Goal: Entertainment & Leisure: Browse casually

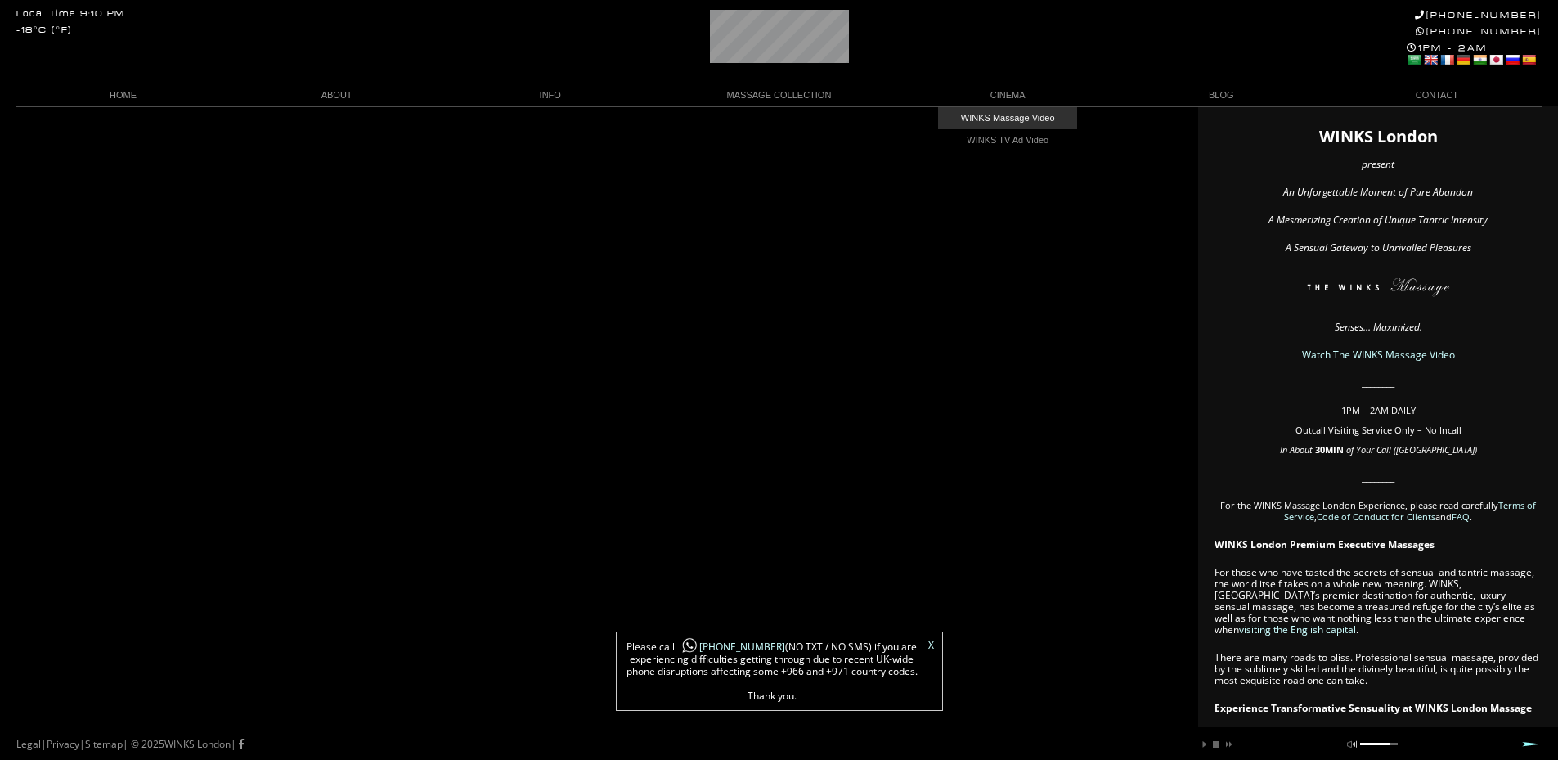
scroll to position [0, 100]
click at [1014, 118] on link "WINKS Massage Video" at bounding box center [1007, 118] width 139 height 22
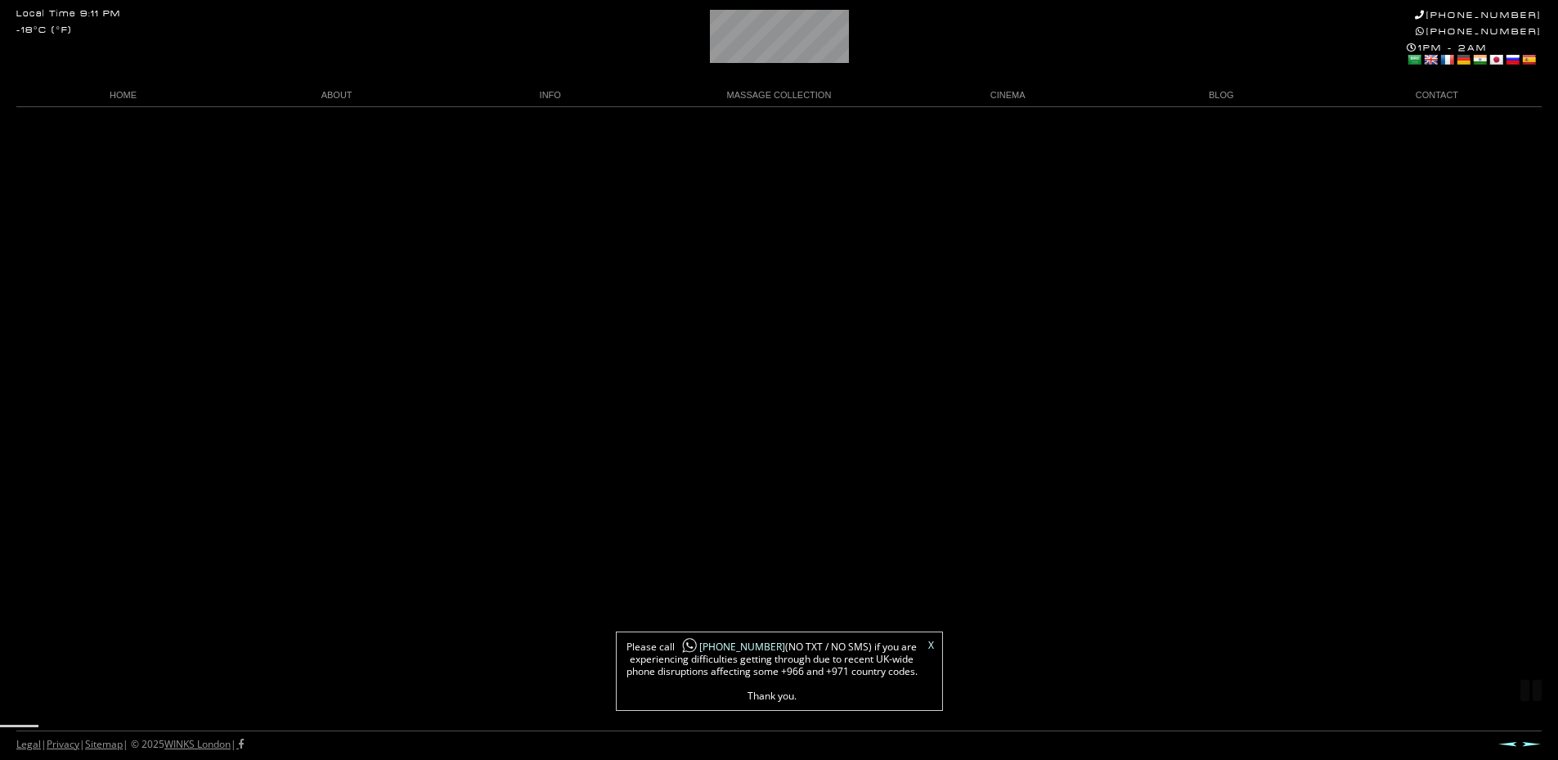
click at [928, 642] on link "X" at bounding box center [931, 645] width 6 height 10
click at [785, 661] on link "View Alternative Video" at bounding box center [780, 664] width 164 height 28
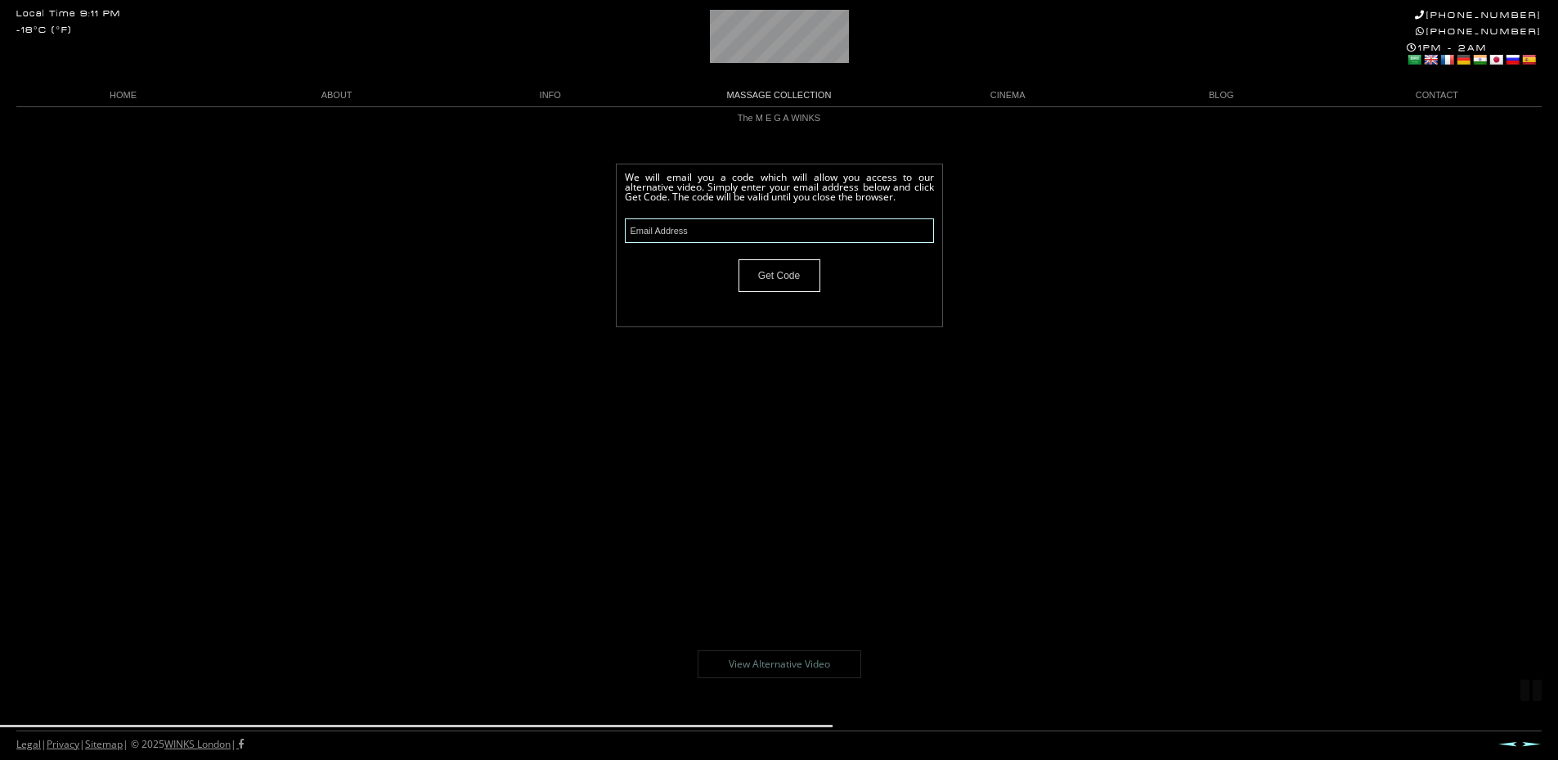
click at [733, 240] on input "text" at bounding box center [779, 230] width 309 height 25
paste input "wtr1701@proton.me"
type input "wtr1701@proton.me"
click at [778, 276] on input "Get Code" at bounding box center [779, 275] width 82 height 33
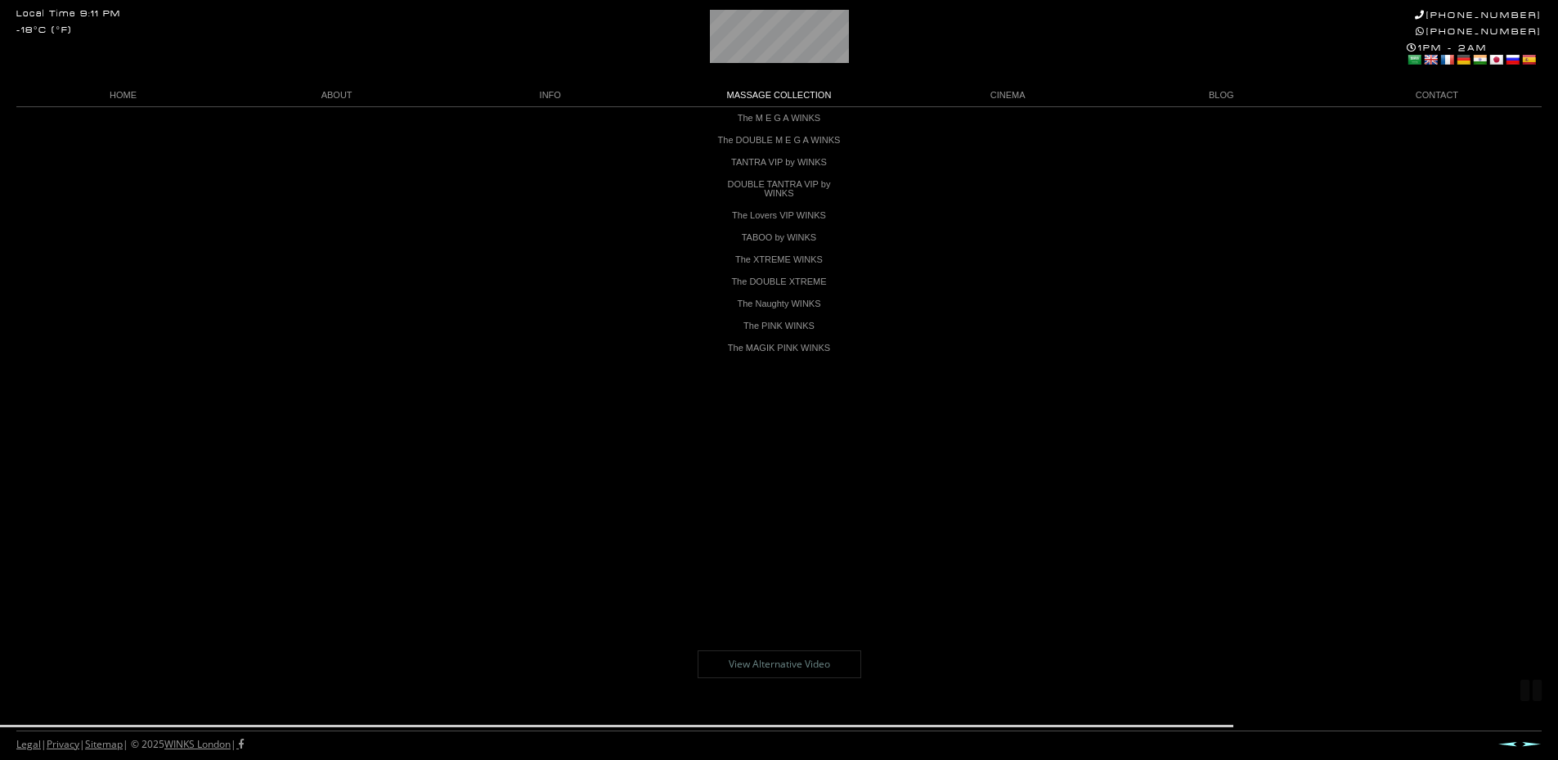
click at [793, 667] on link "View Alternative Video" at bounding box center [780, 664] width 164 height 28
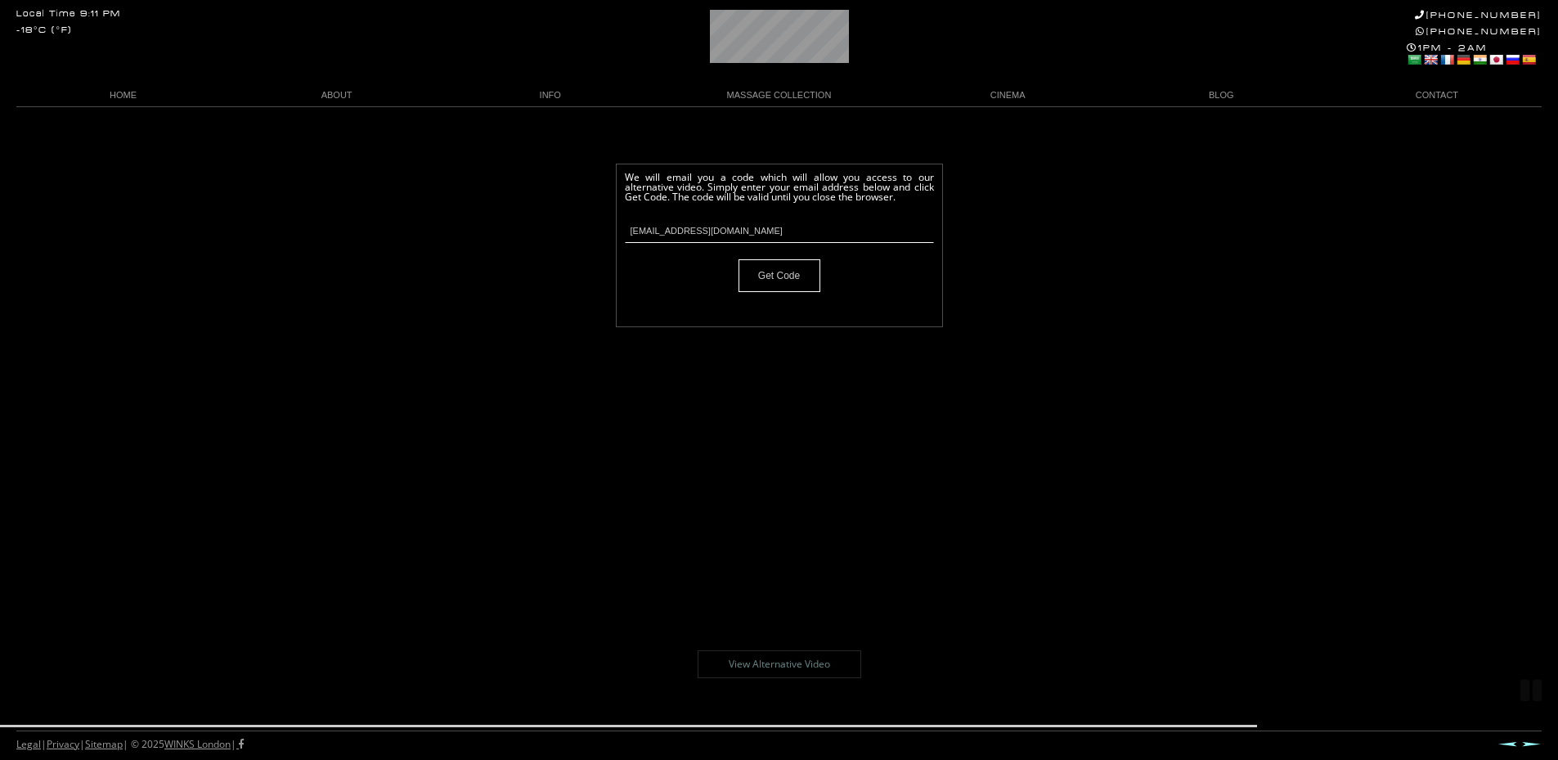
click at [787, 282] on input "Get Code" at bounding box center [779, 275] width 82 height 33
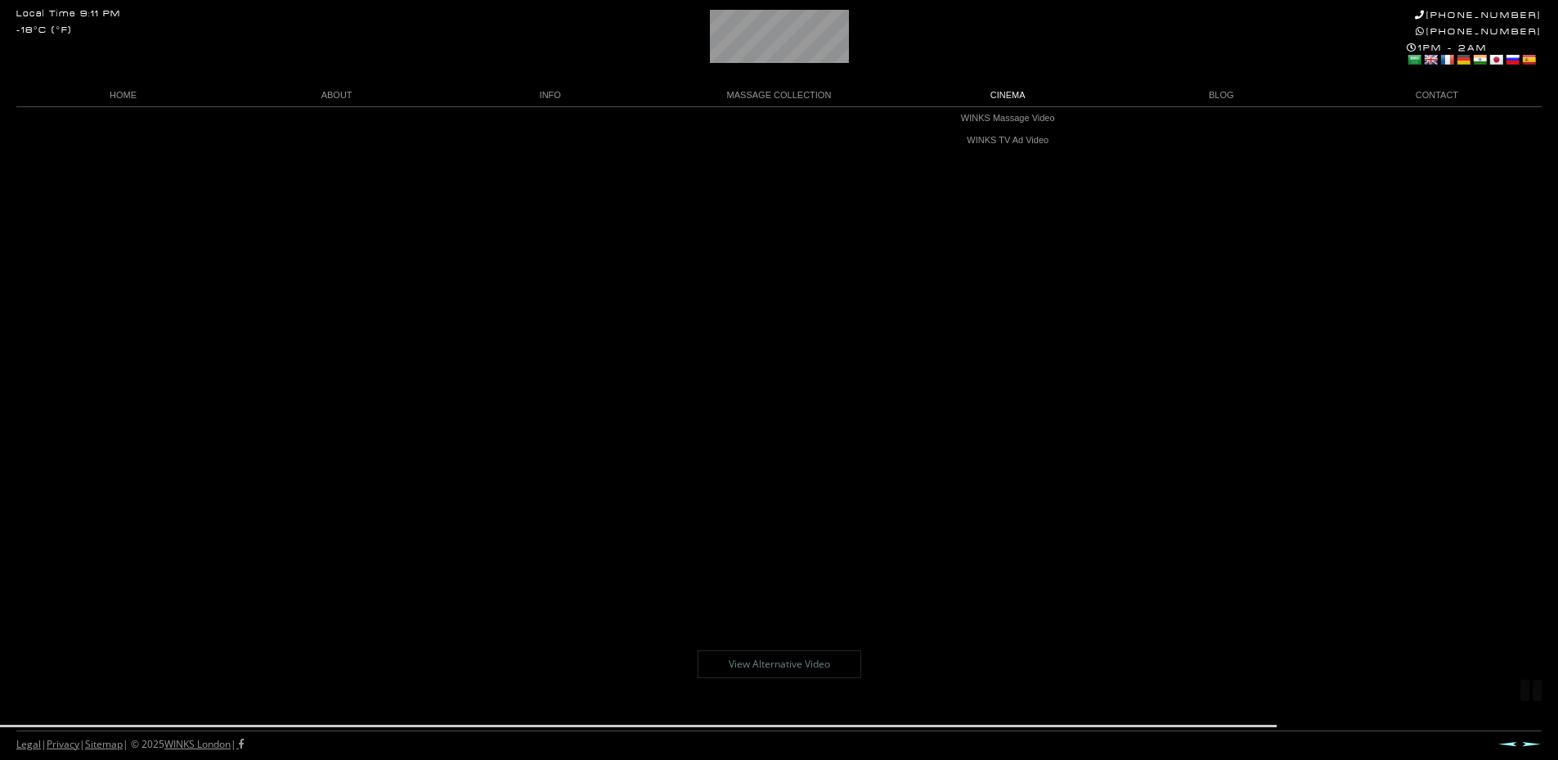
click at [1005, 46] on div "Local Time 9:11 PM -18°C (°F) +44 (0)20 7118 7118 +44 788 959 8888 1PM - 2AM Se…" at bounding box center [779, 53] width 1558 height 106
click at [1025, 137] on link "WINKS TV Ad Video" at bounding box center [1007, 140] width 139 height 22
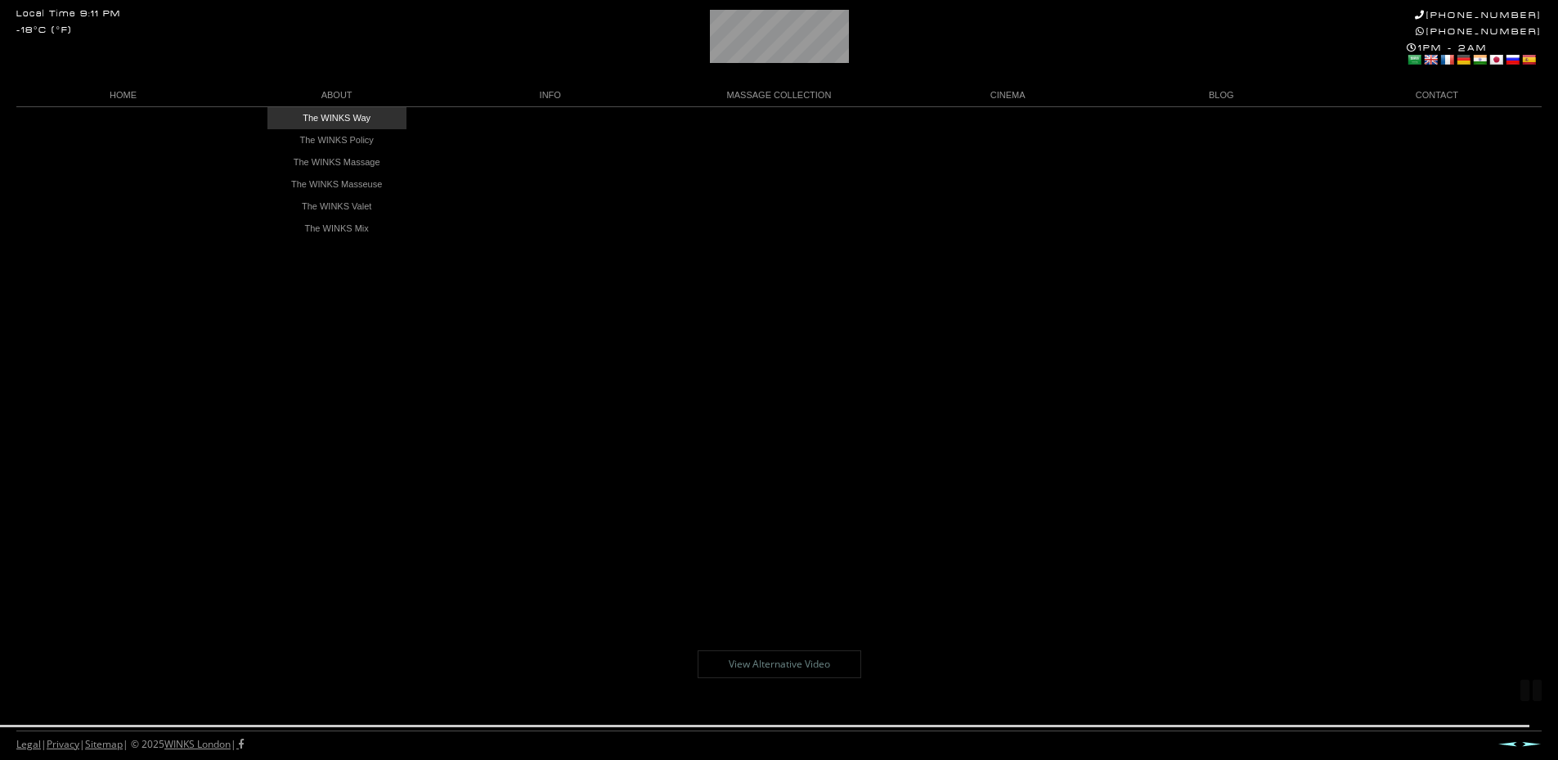
click at [338, 116] on link "The WINKS Way" at bounding box center [336, 118] width 139 height 22
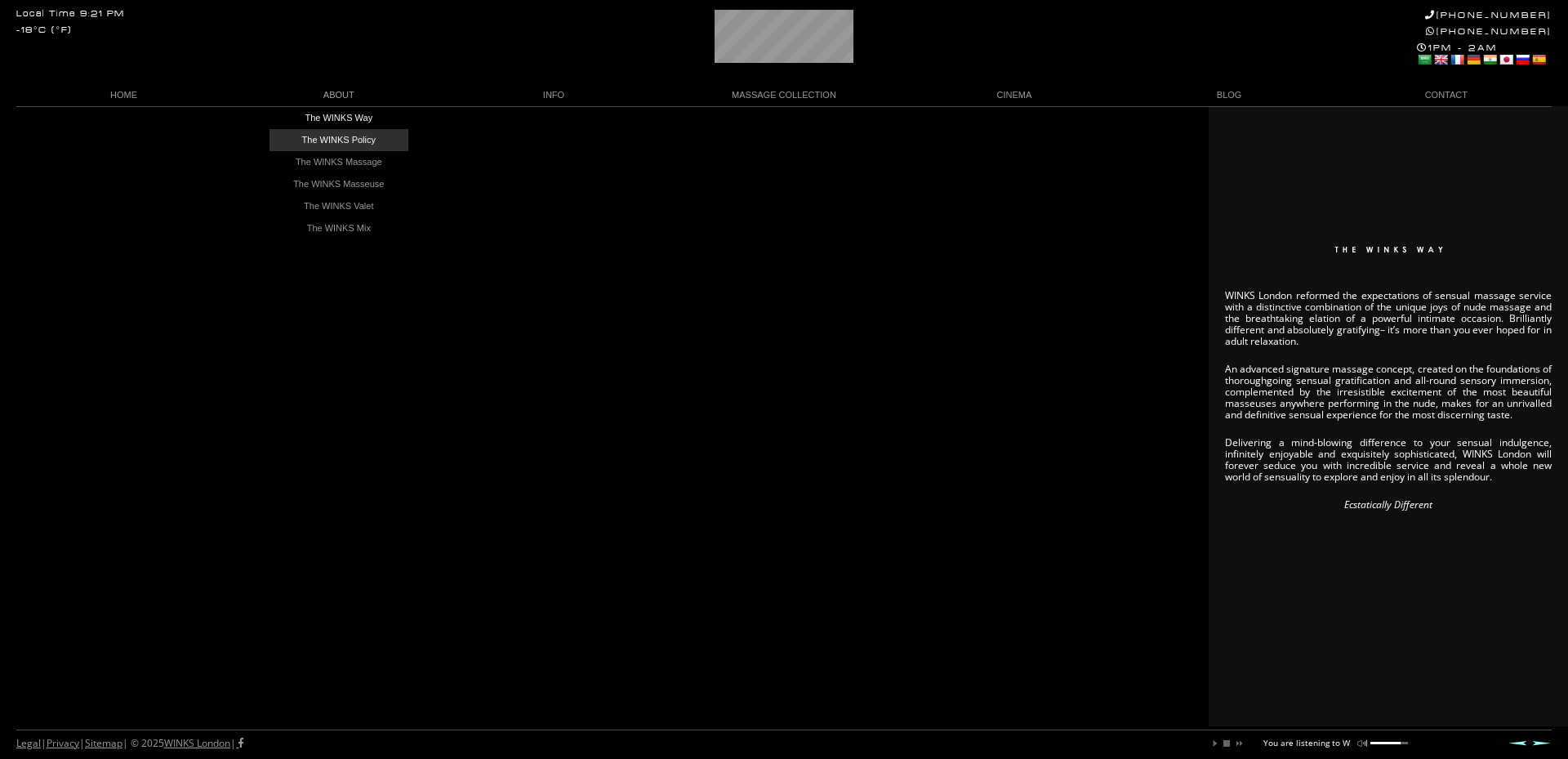
click at [339, 141] on link "The WINKS Policy" at bounding box center [339, 140] width 139 height 22
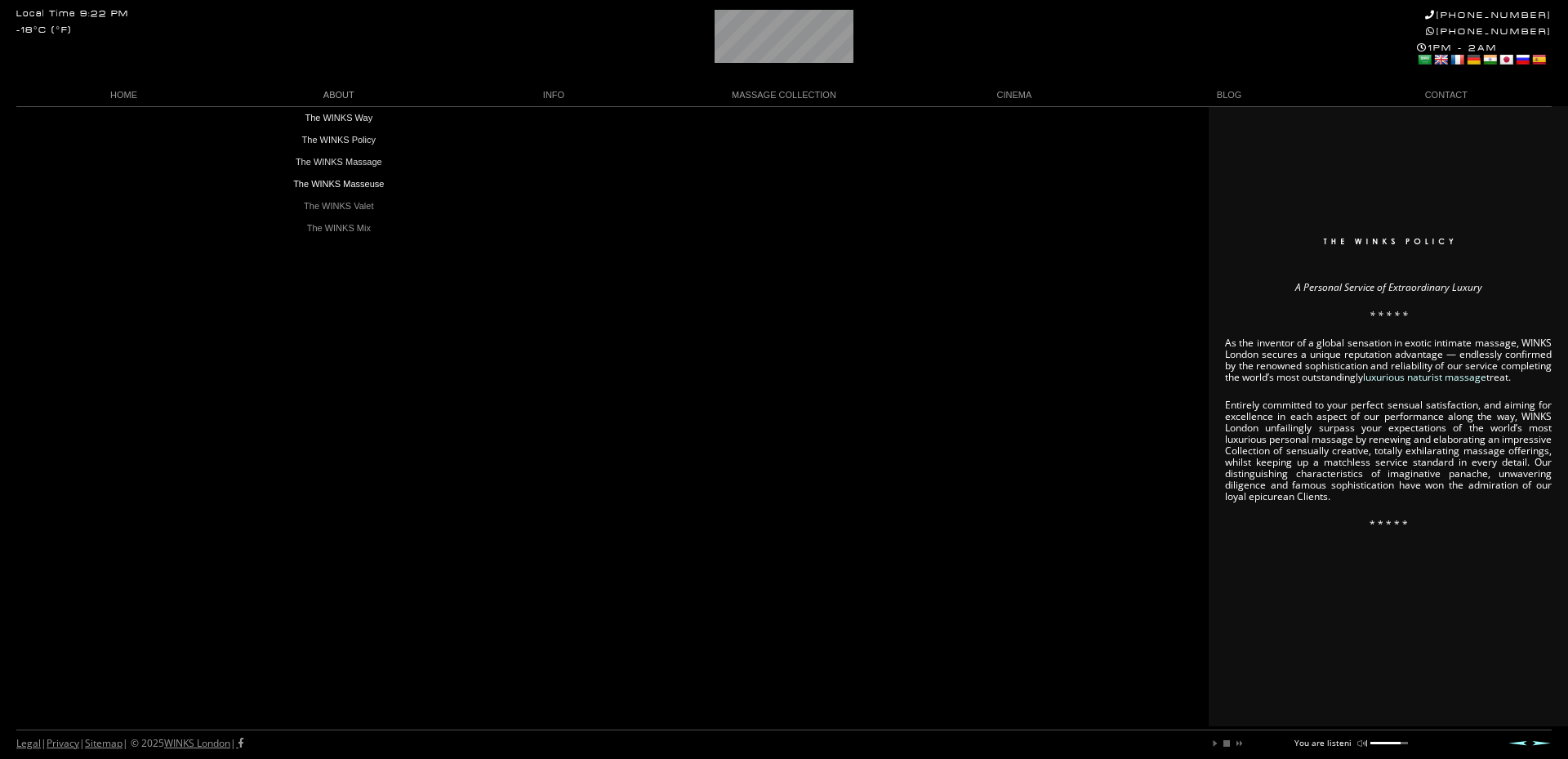
click at [349, 173] on link "The WINKS Massage" at bounding box center [339, 162] width 139 height 22
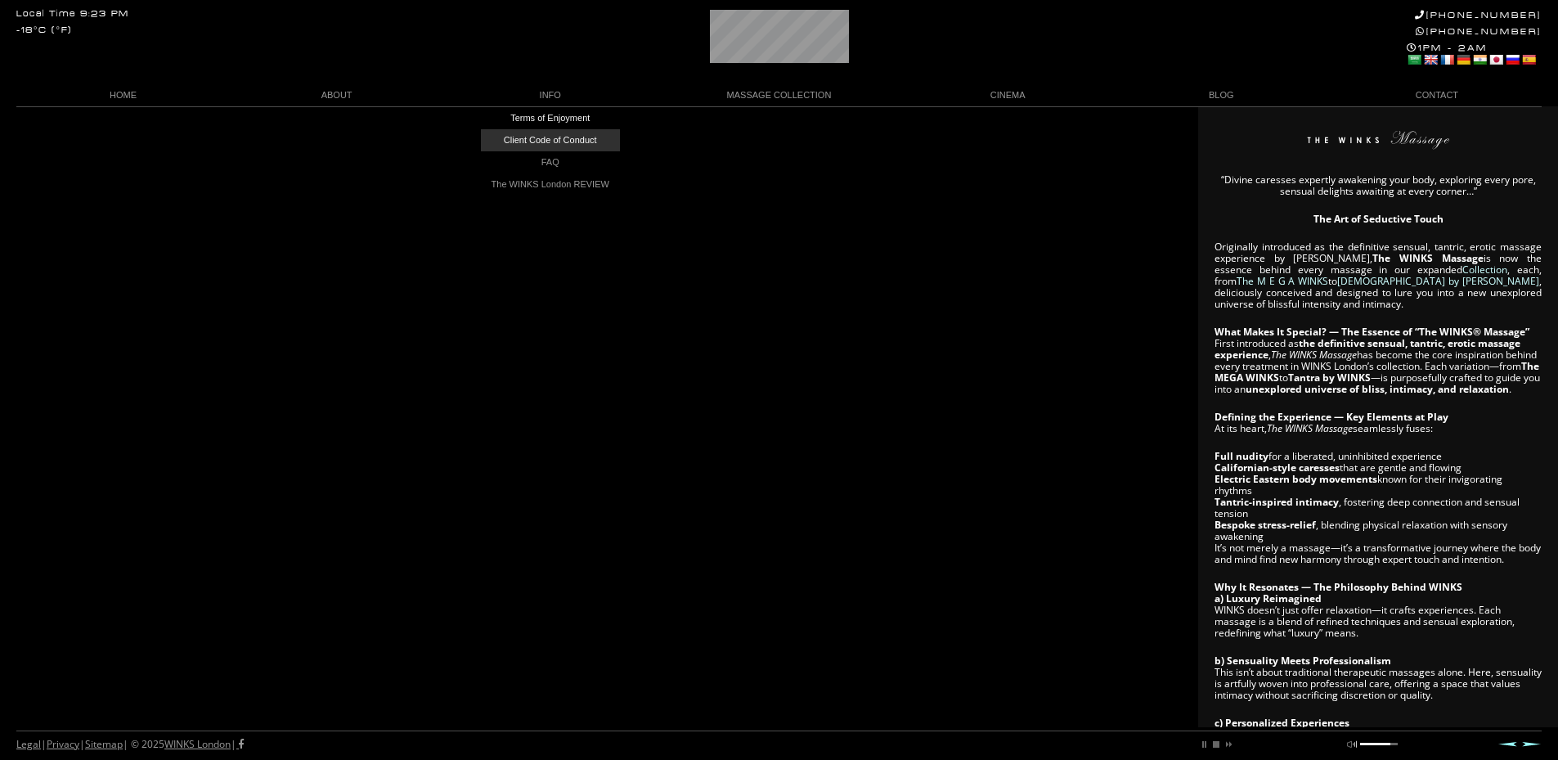
click at [547, 135] on link "Client Code of Conduct" at bounding box center [550, 140] width 139 height 22
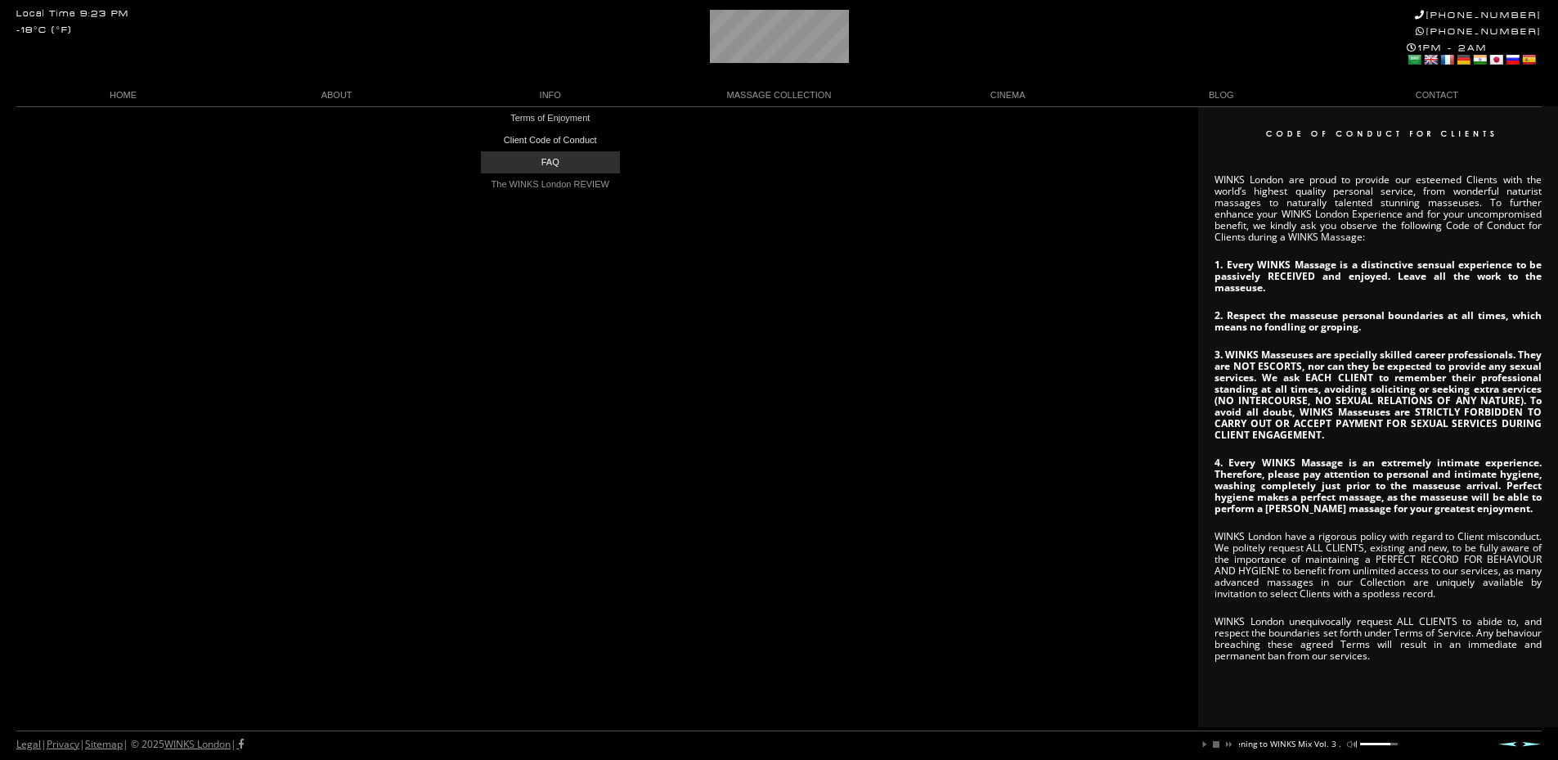
click at [550, 153] on link "FAQ" at bounding box center [550, 162] width 139 height 22
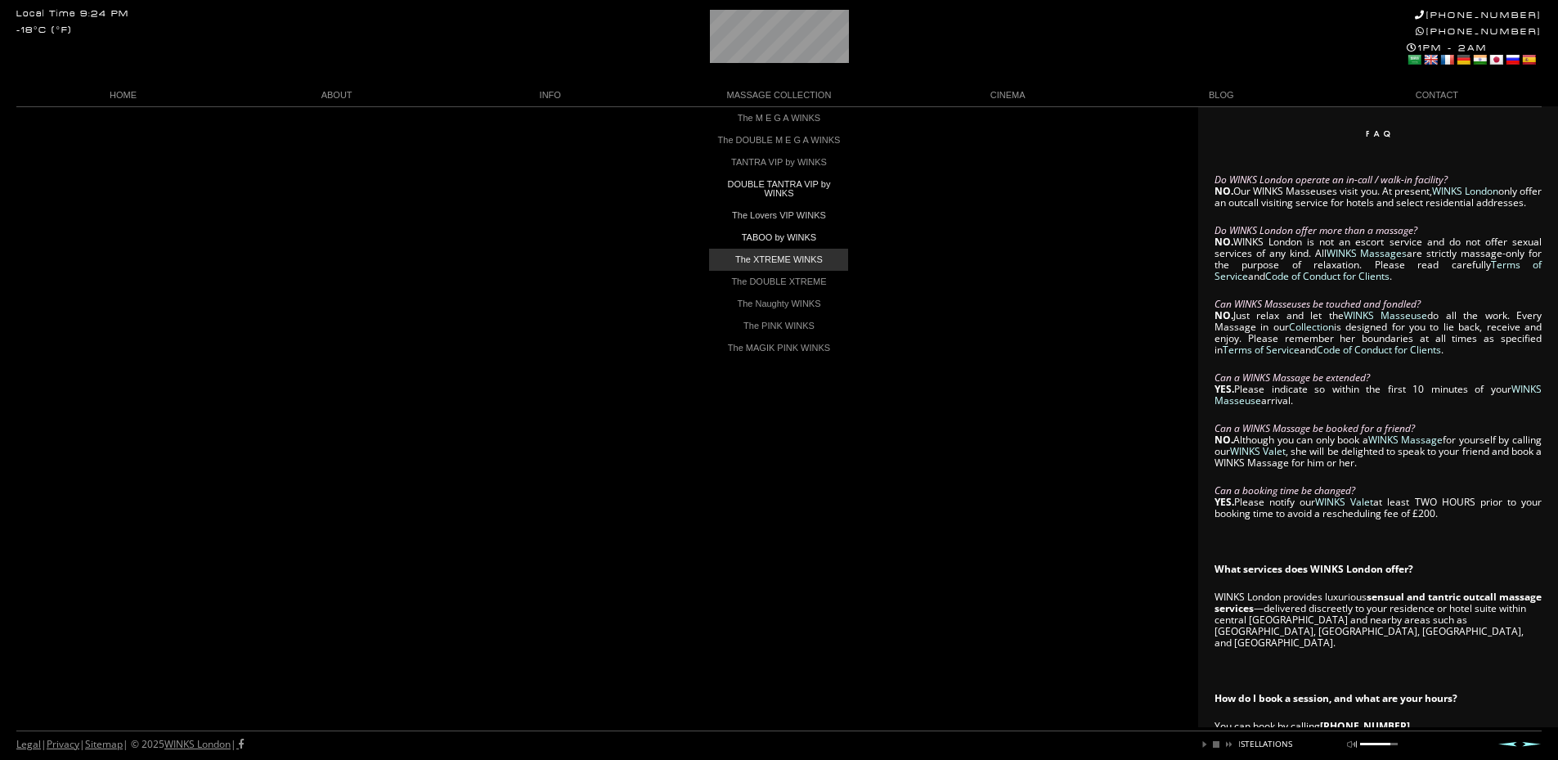
click at [808, 265] on link "The XTREME WINKS" at bounding box center [778, 260] width 139 height 22
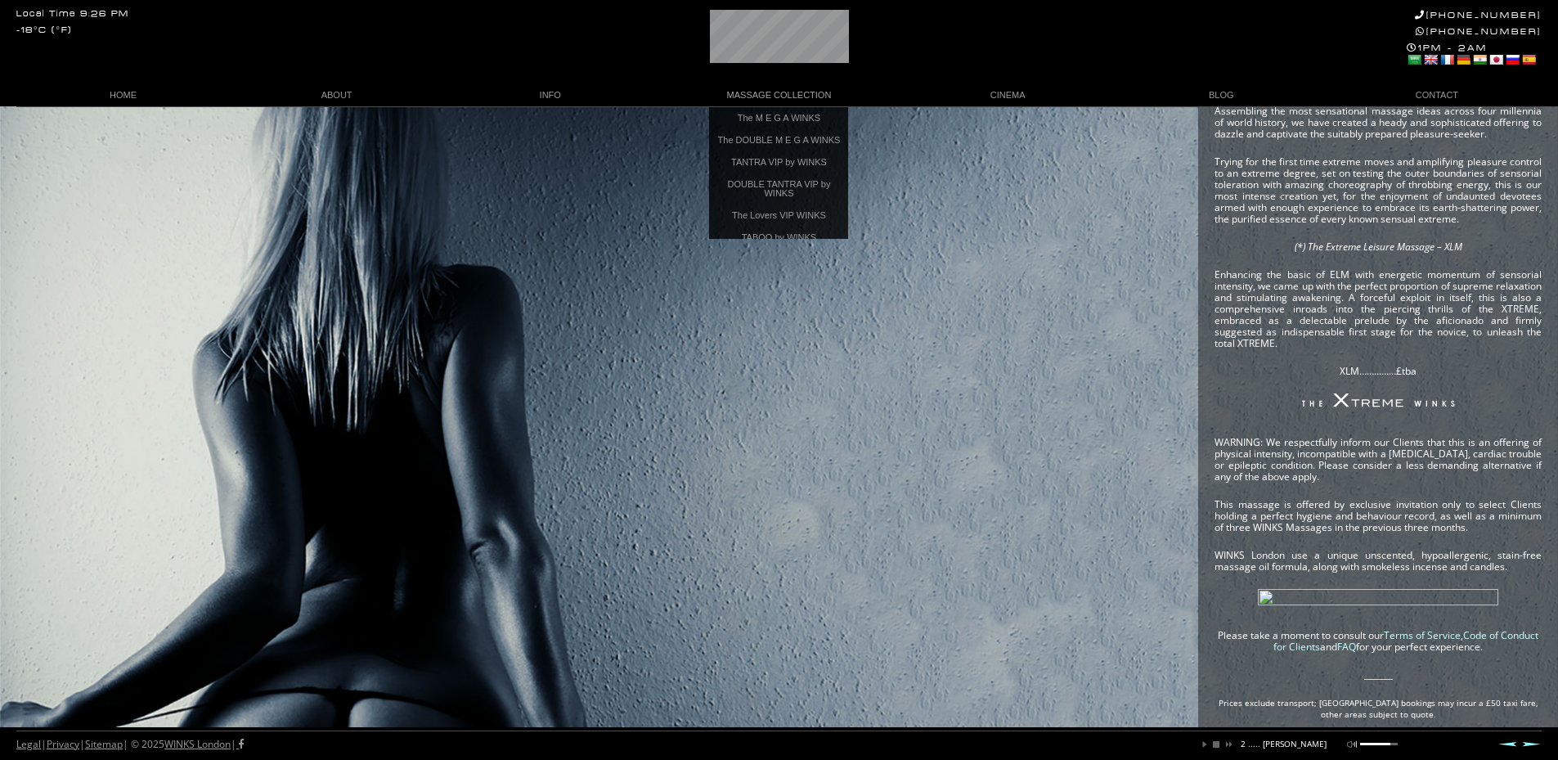
scroll to position [0, 243]
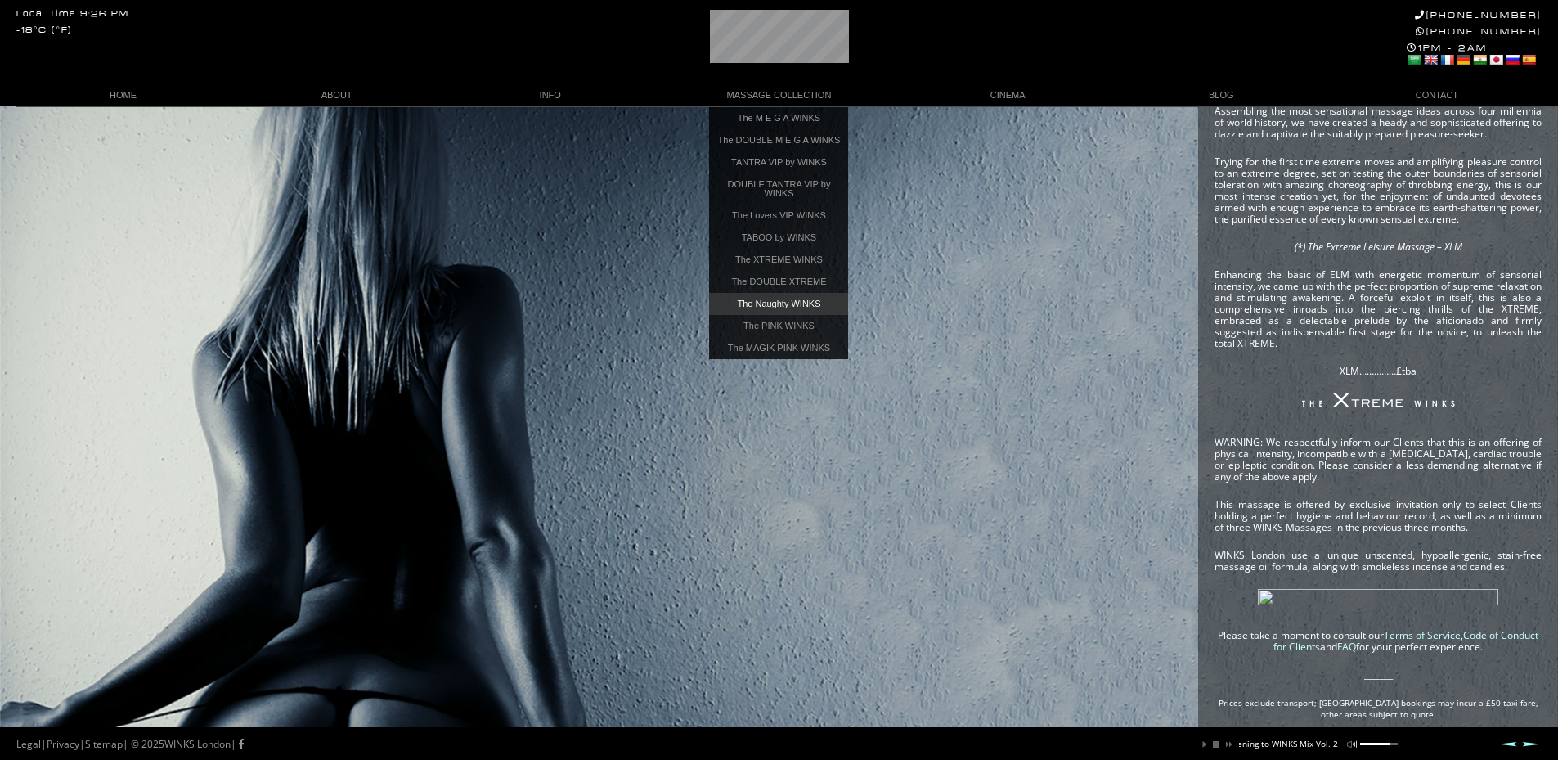
click at [790, 315] on link "The Naughty WINKS" at bounding box center [778, 304] width 139 height 22
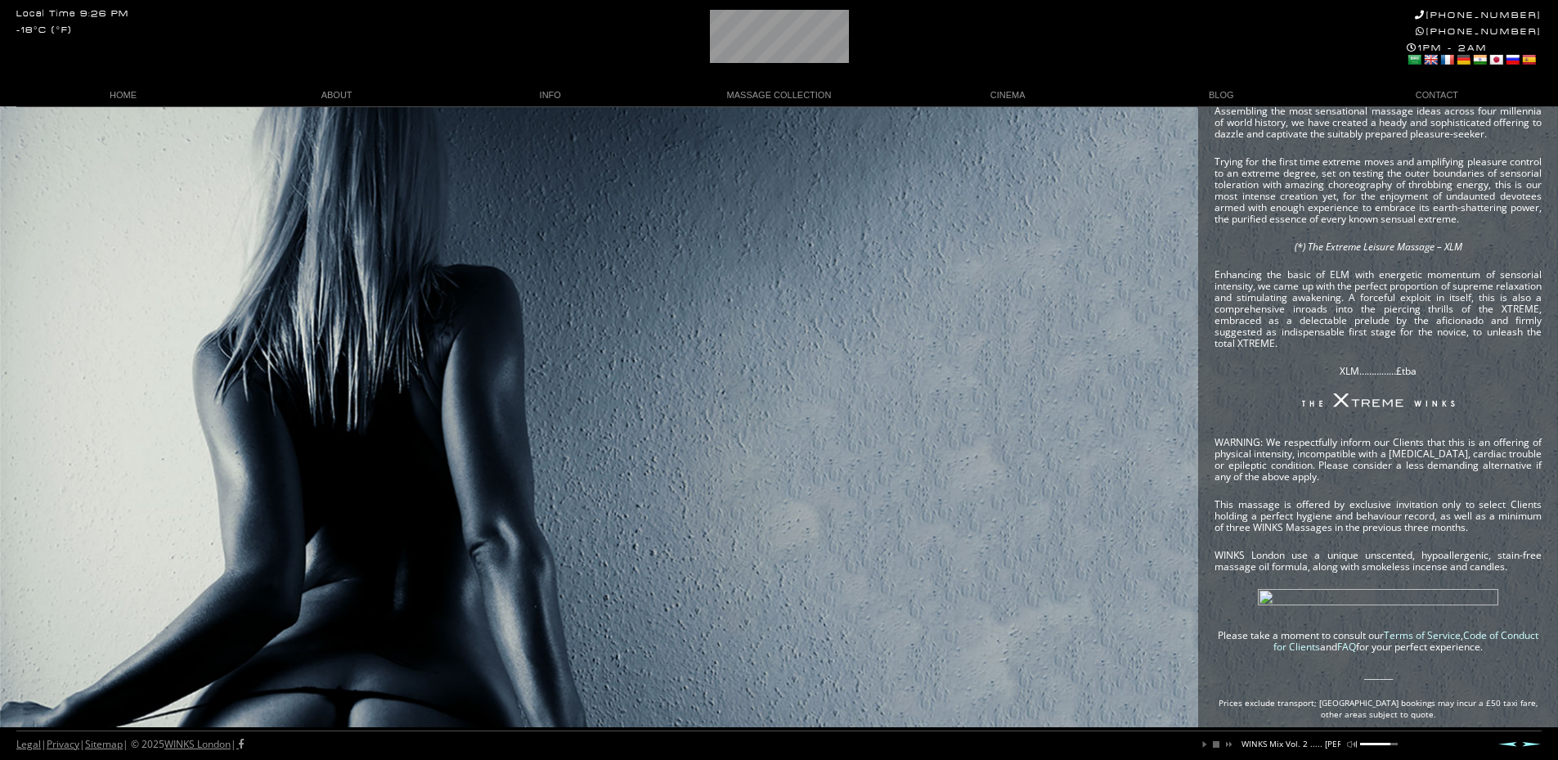
scroll to position [0, 183]
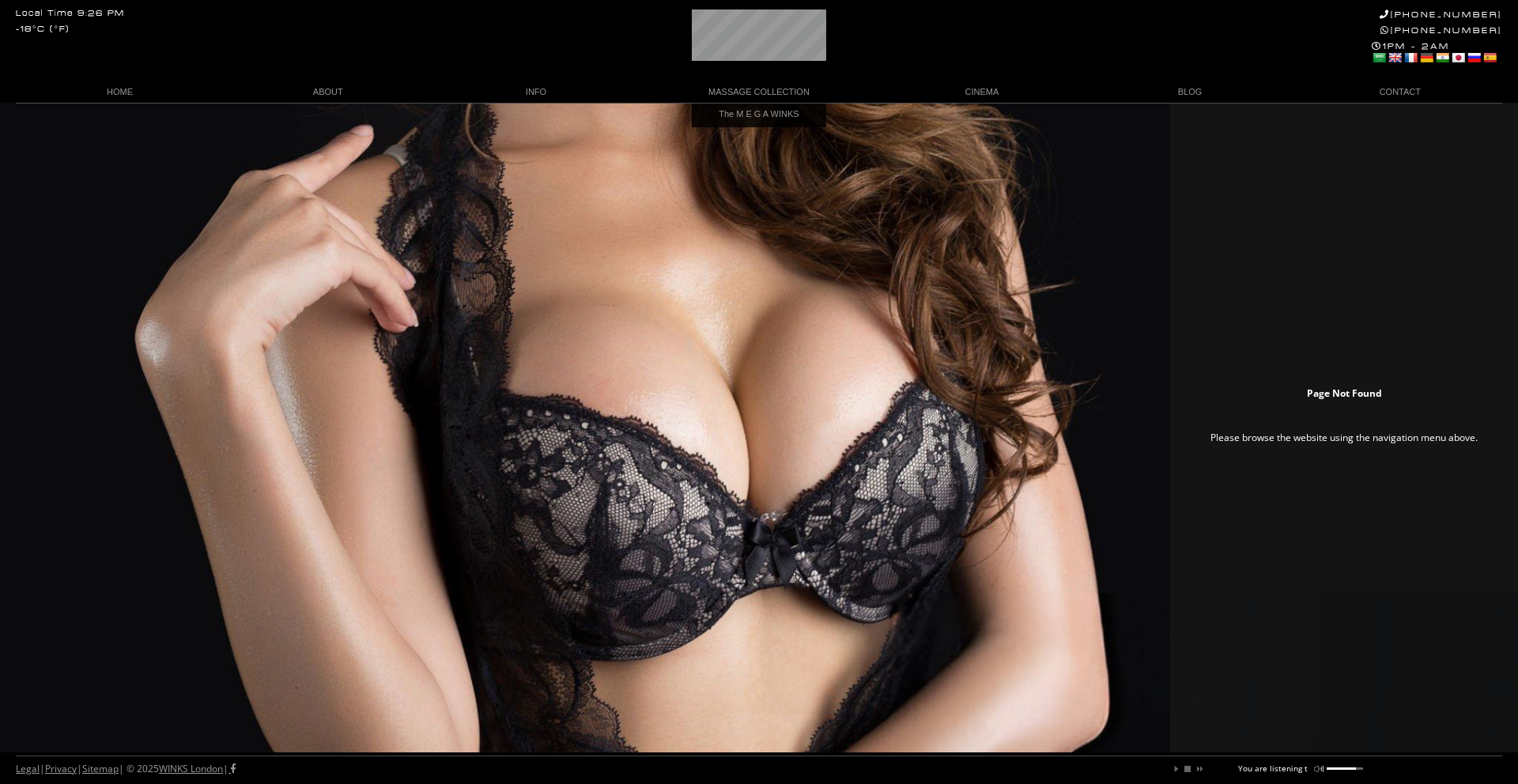
scroll to position [0, 72]
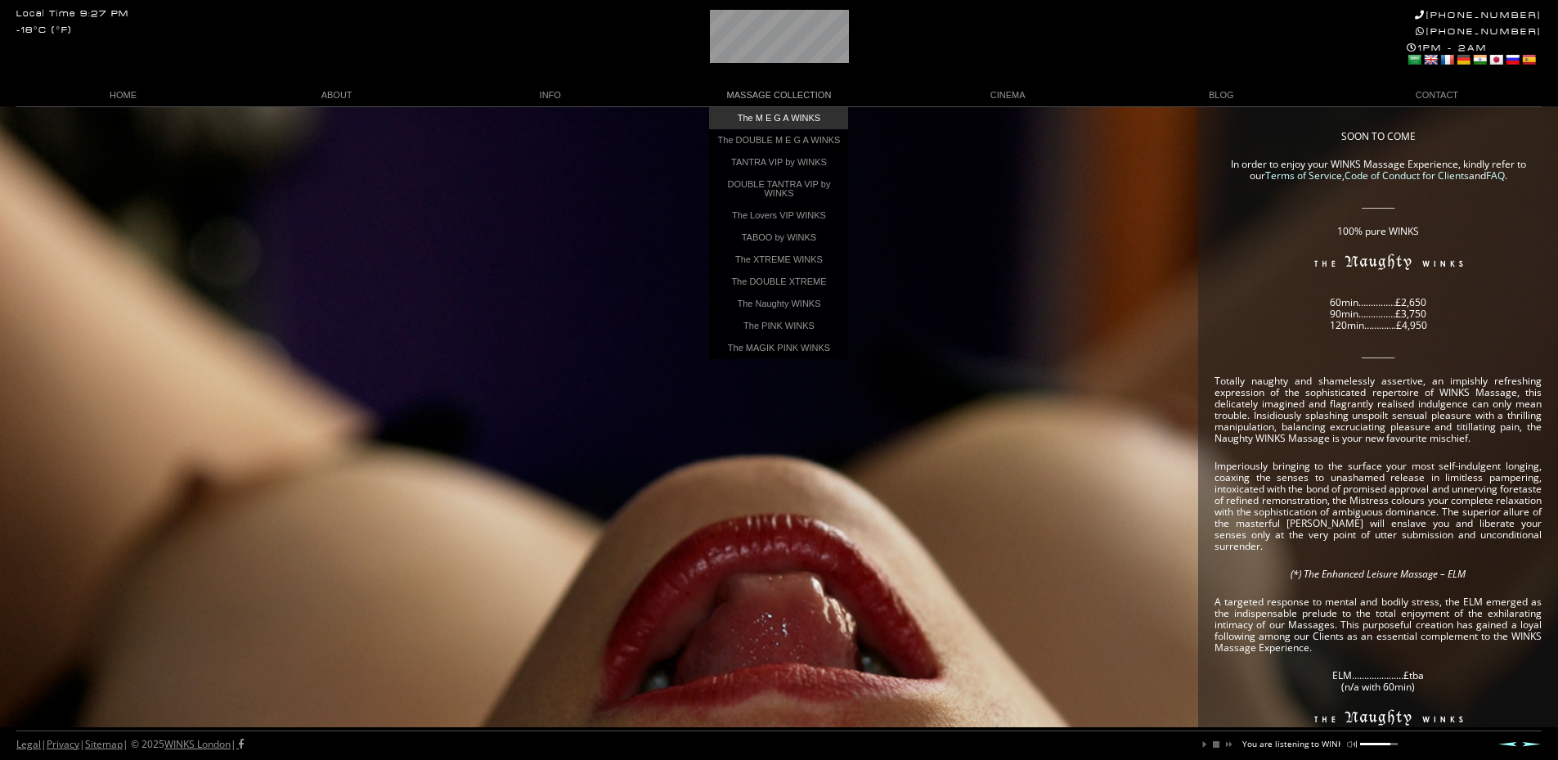
click at [782, 120] on link "The M E G A WINKS" at bounding box center [778, 118] width 139 height 22
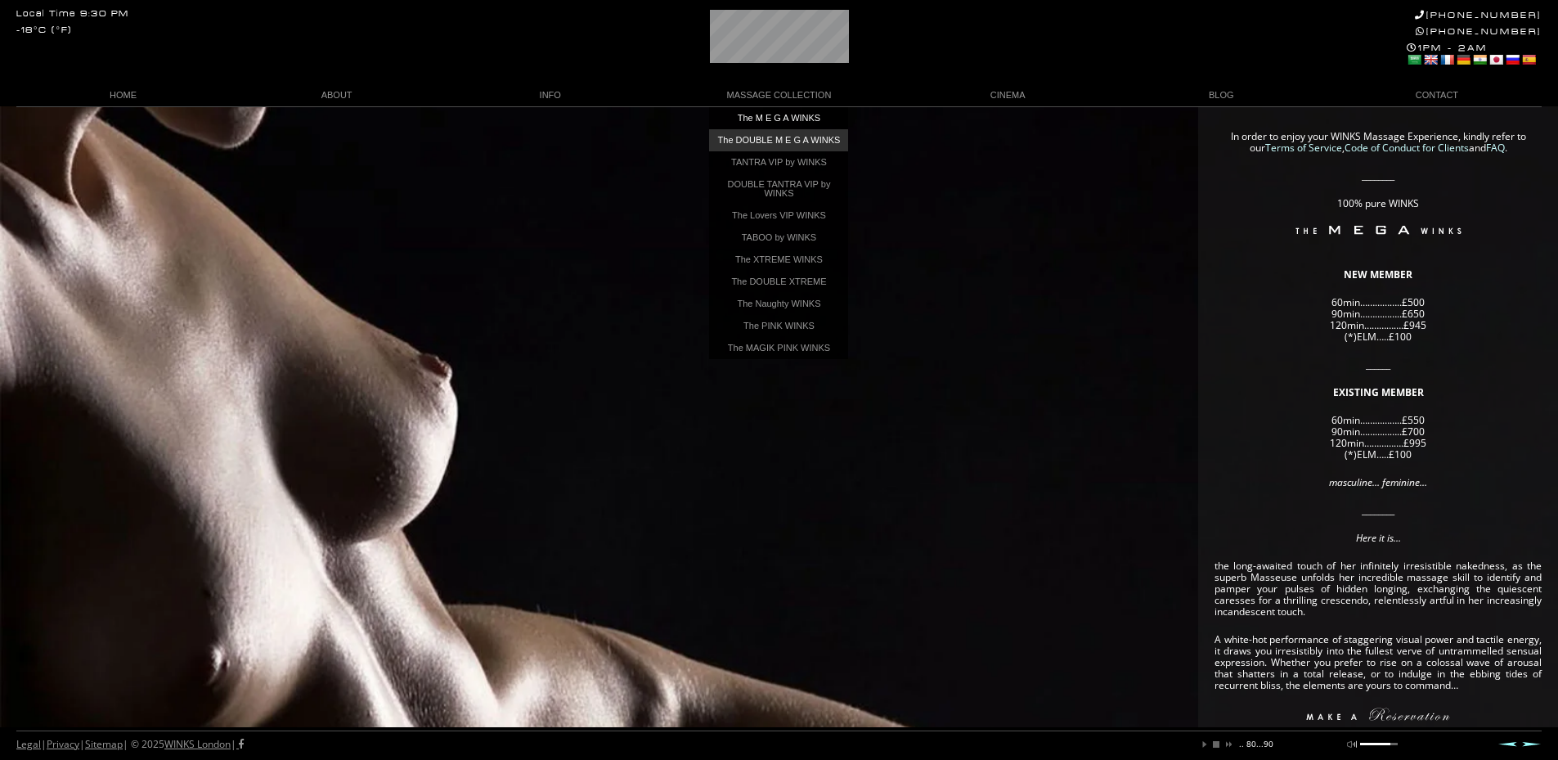
click at [786, 136] on link "The DOUBLE M E G A WINKS" at bounding box center [778, 140] width 139 height 22
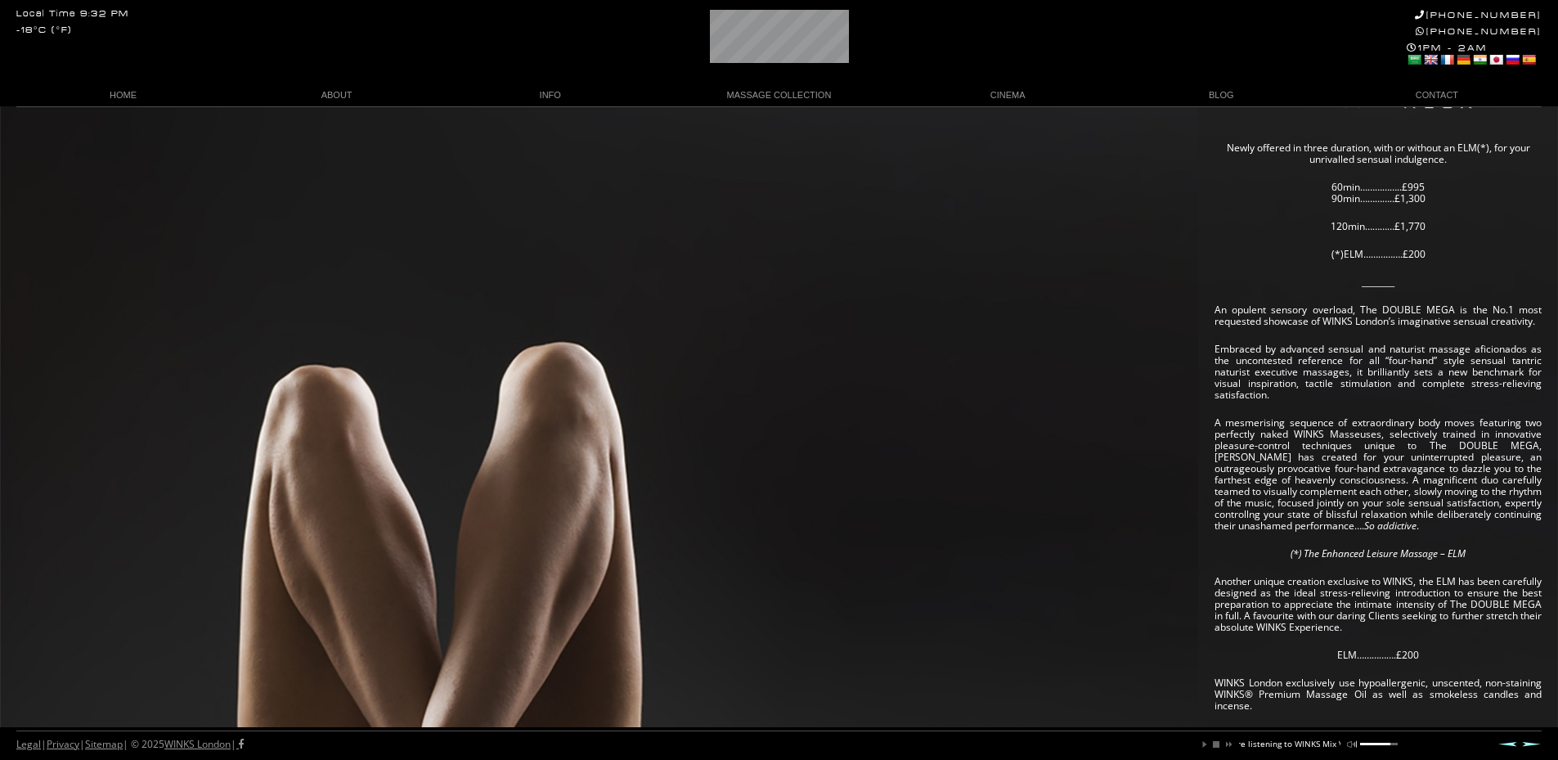
scroll to position [164, 0]
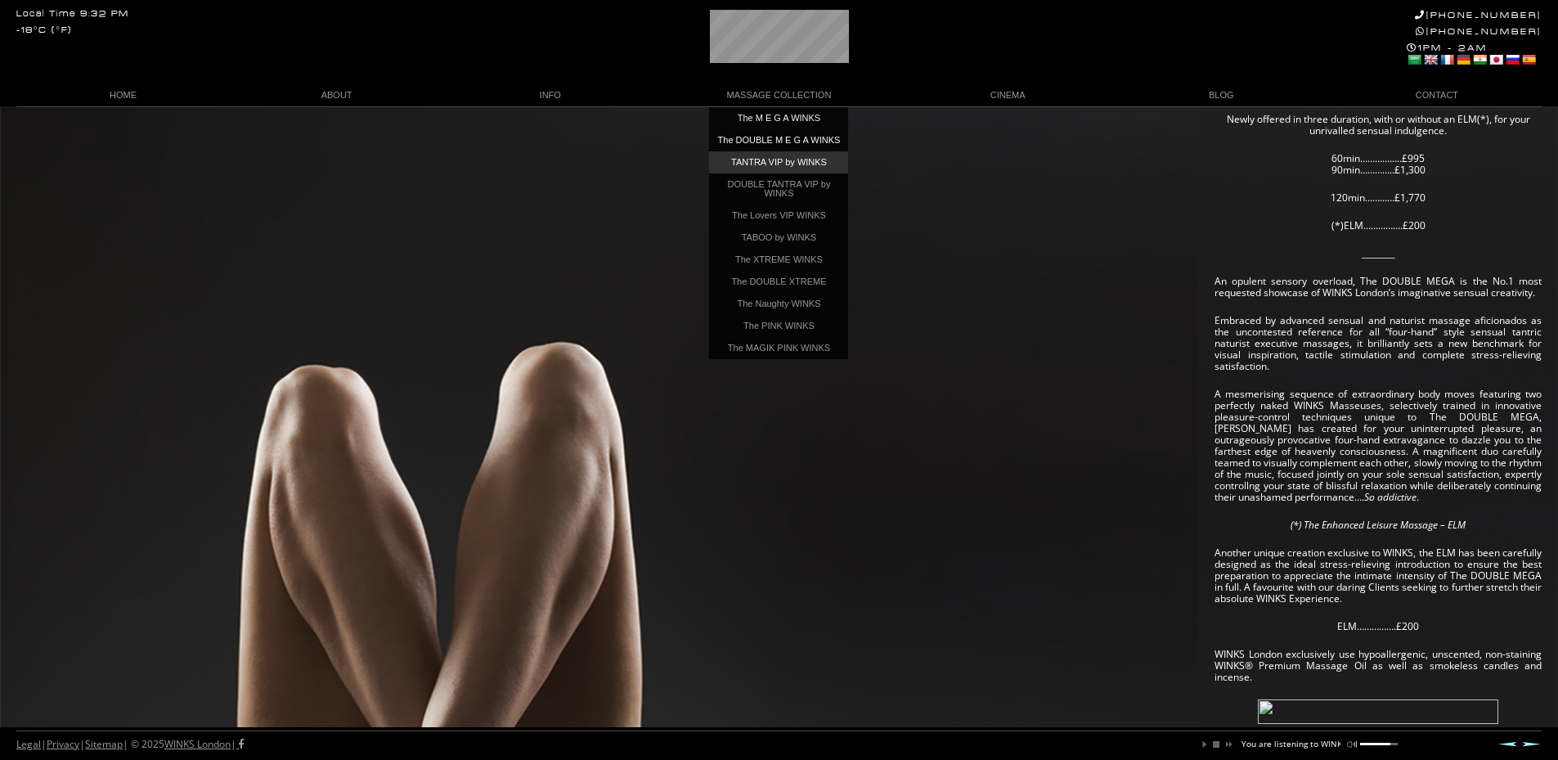
click at [793, 168] on link "TANTRA VIP by WINKS" at bounding box center [778, 162] width 139 height 22
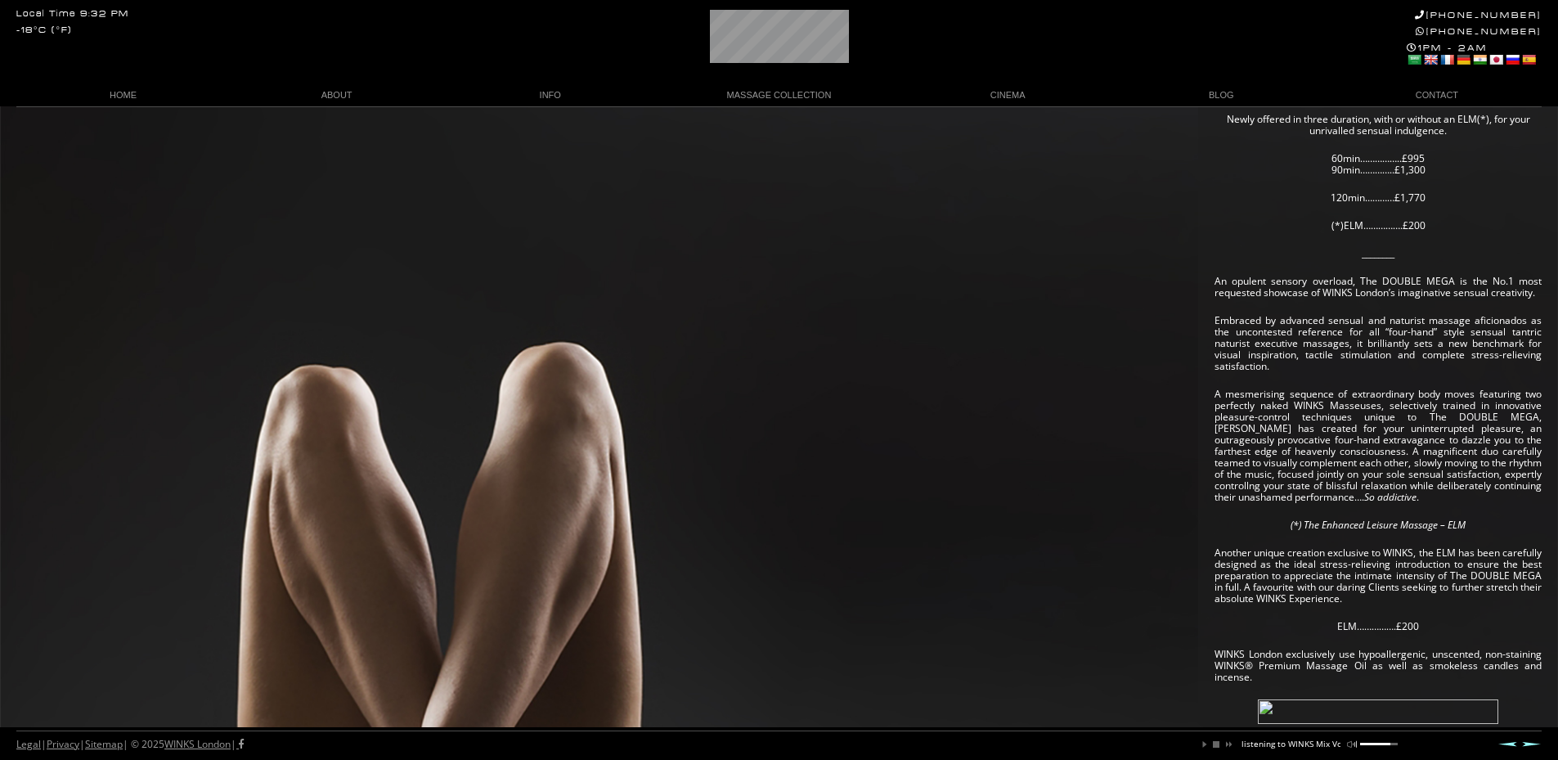
scroll to position [0, 134]
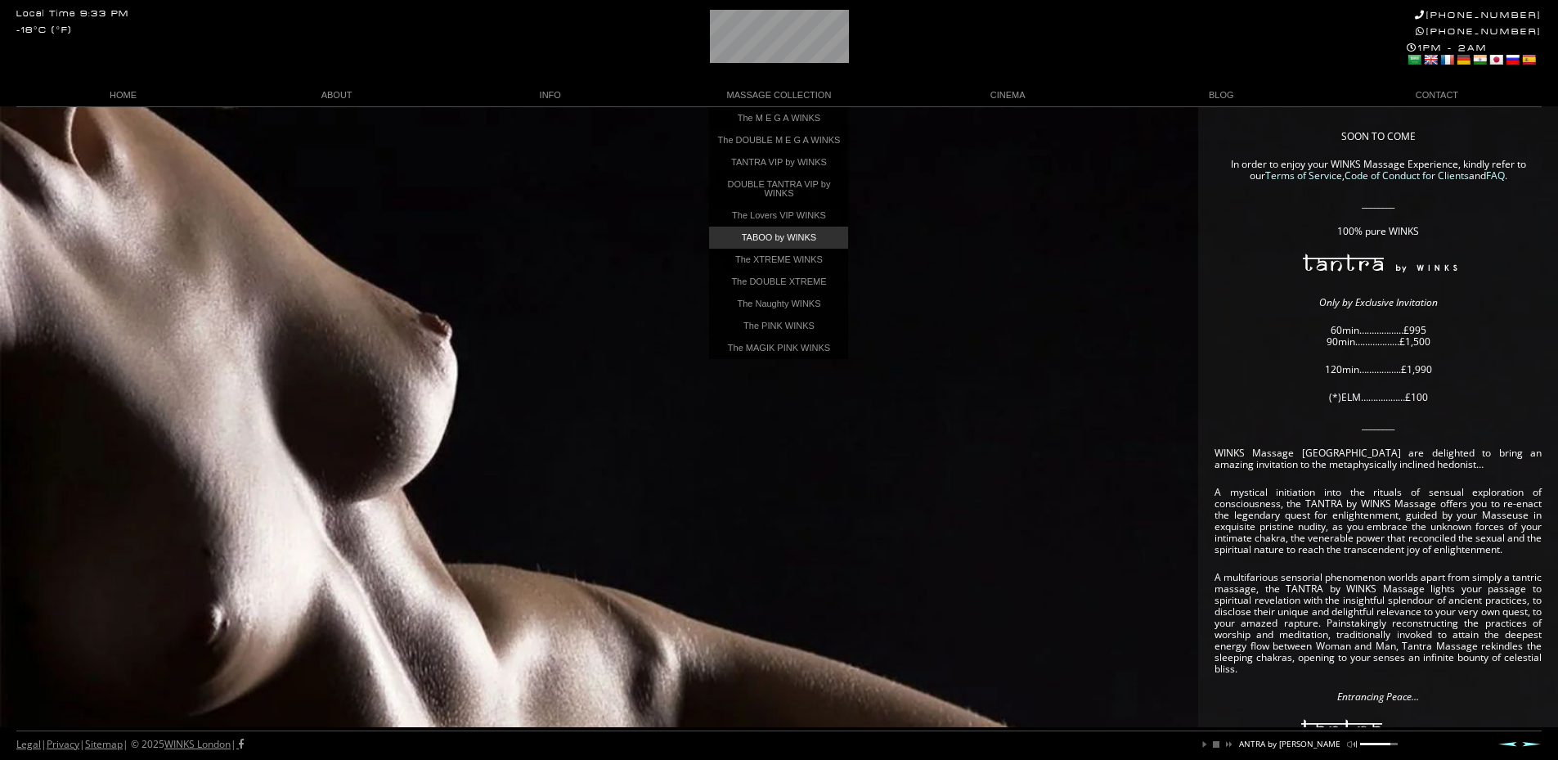
click at [781, 243] on link "TABOO by WINKS" at bounding box center [778, 238] width 139 height 22
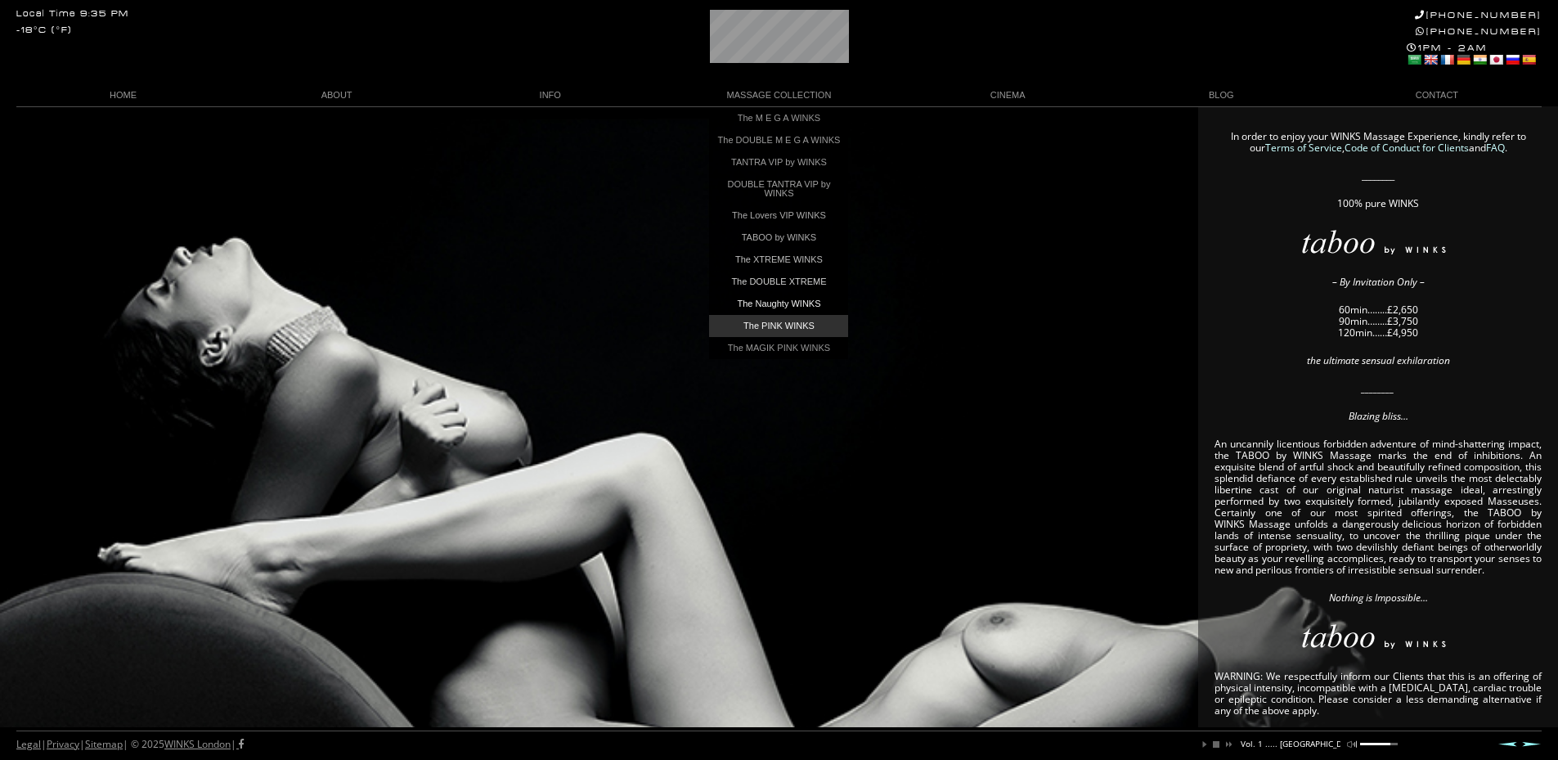
click at [796, 330] on link "The PINK WINKS" at bounding box center [778, 326] width 139 height 22
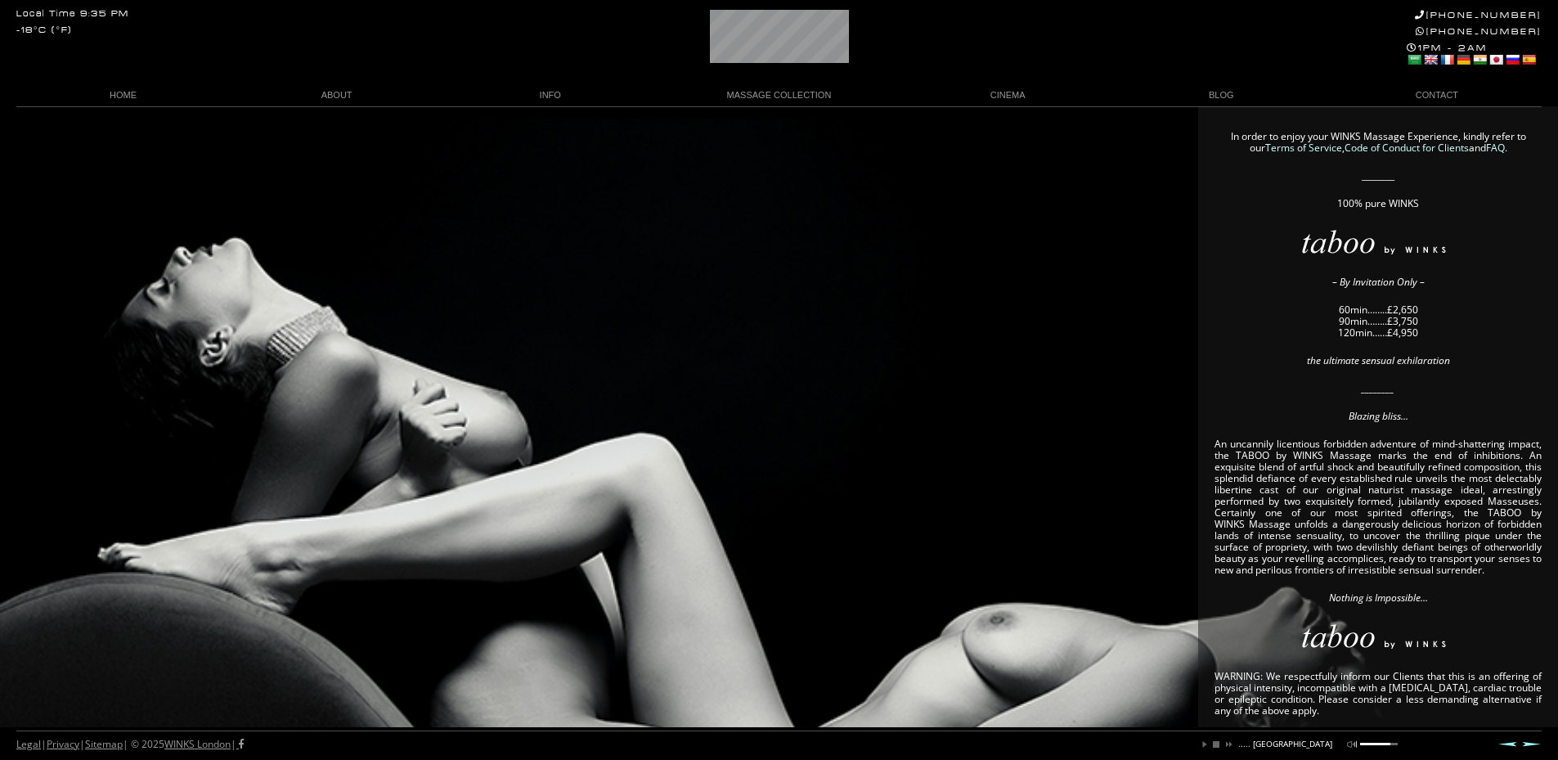
scroll to position [0, 253]
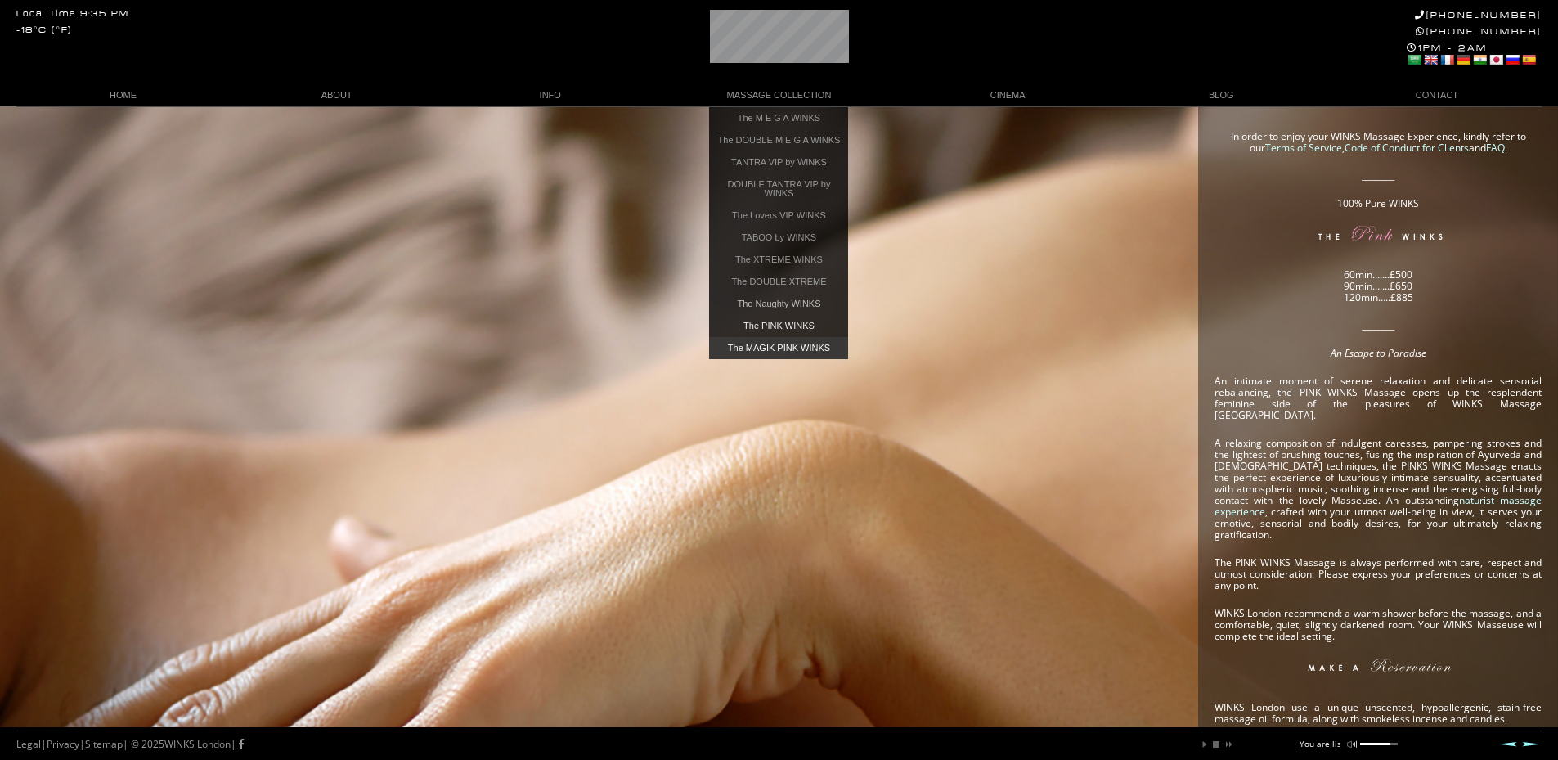
click at [774, 350] on link "The MAGIK PINK WINKS" at bounding box center [778, 348] width 139 height 22
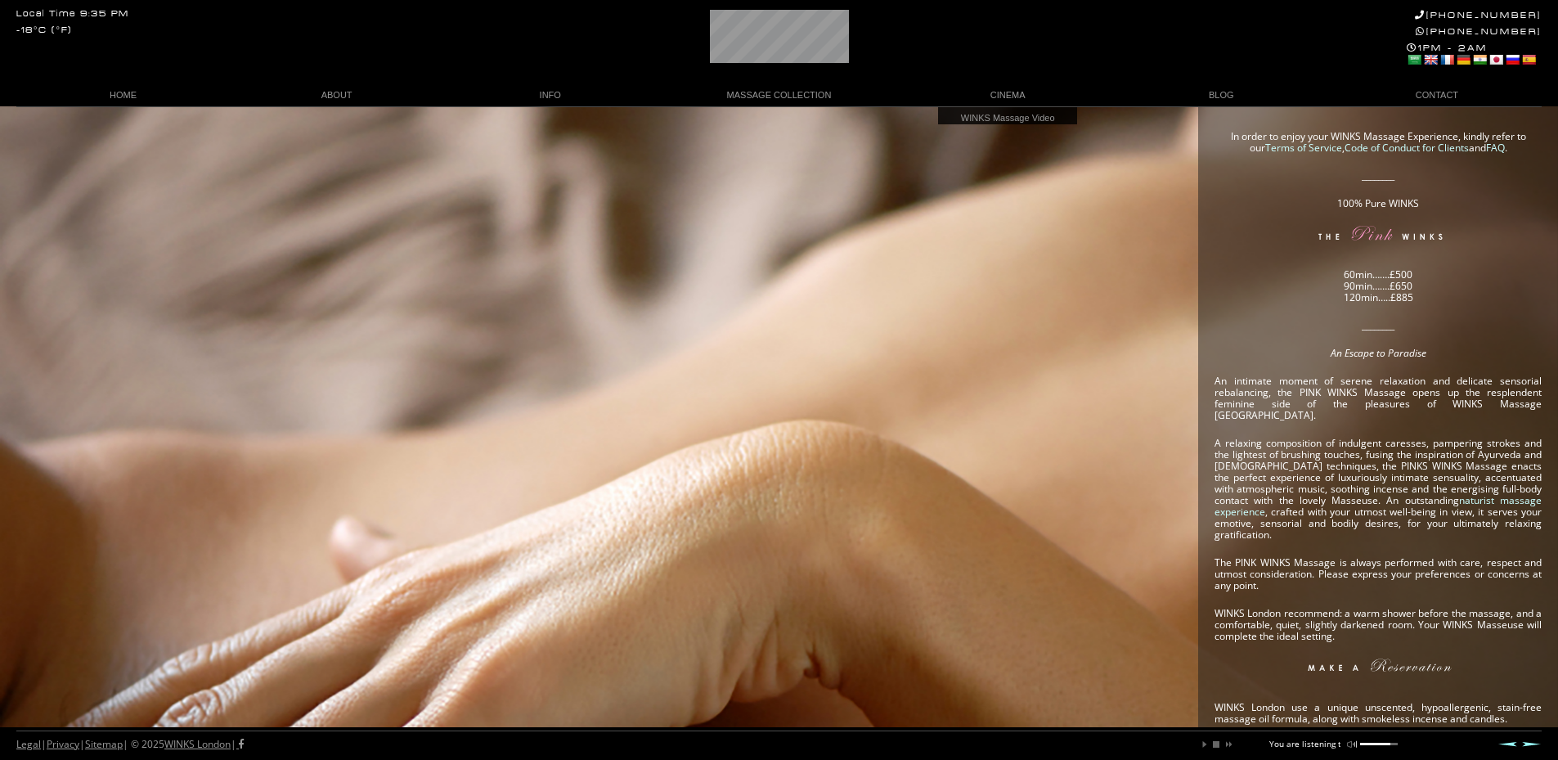
scroll to position [0, 74]
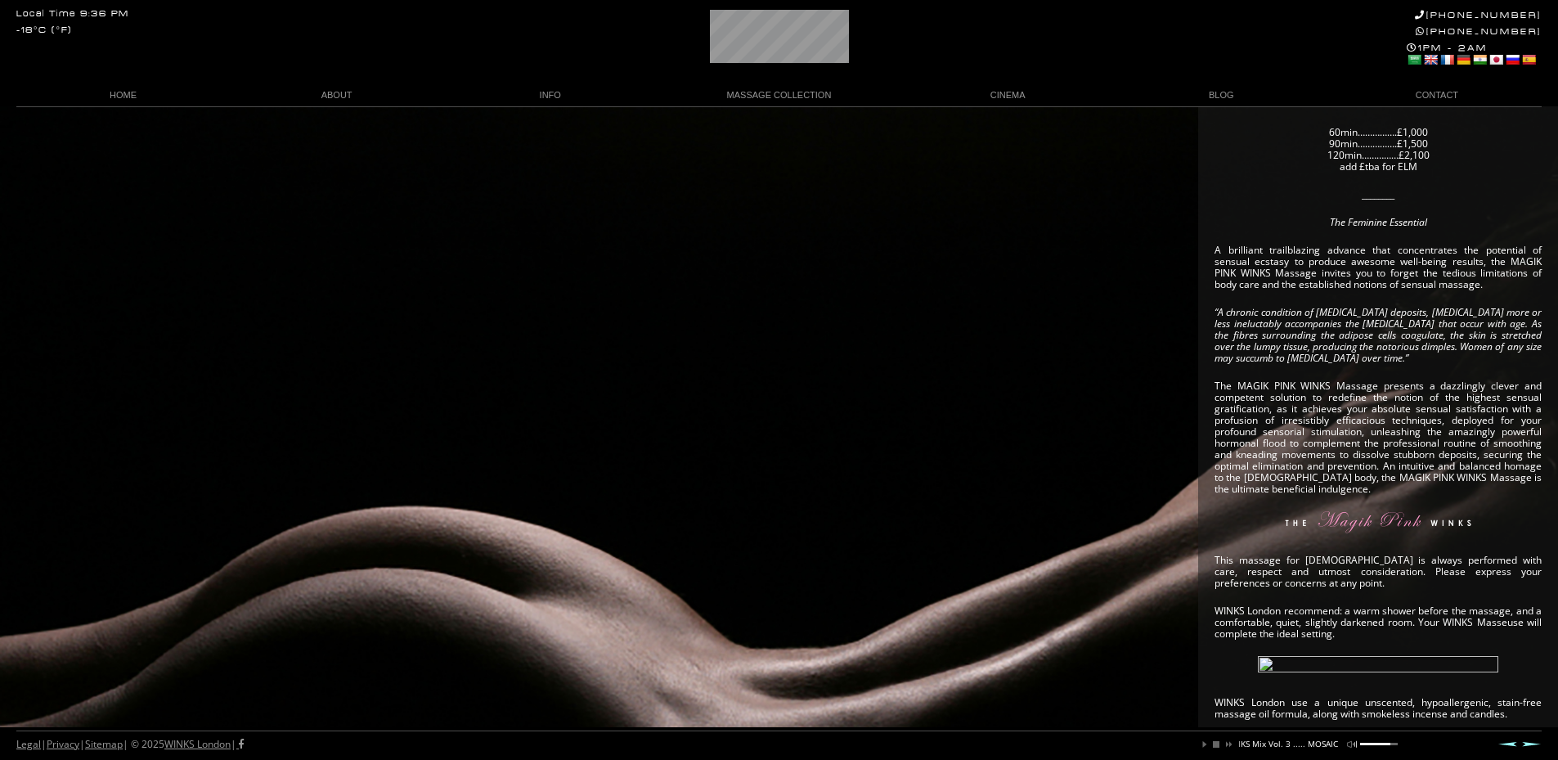
scroll to position [164, 0]
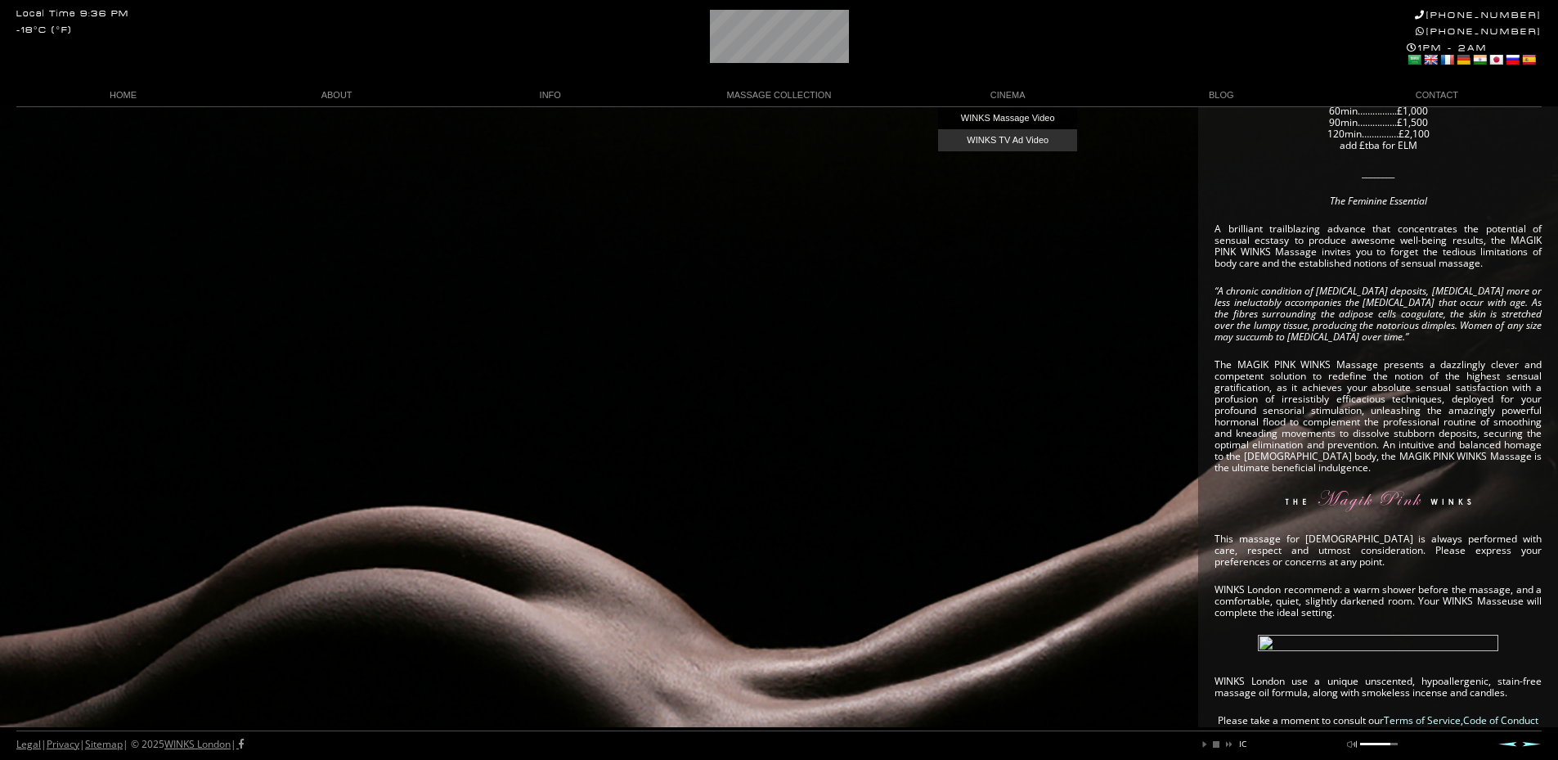
click at [1003, 136] on link "WINKS TV Ad Video" at bounding box center [1007, 140] width 139 height 22
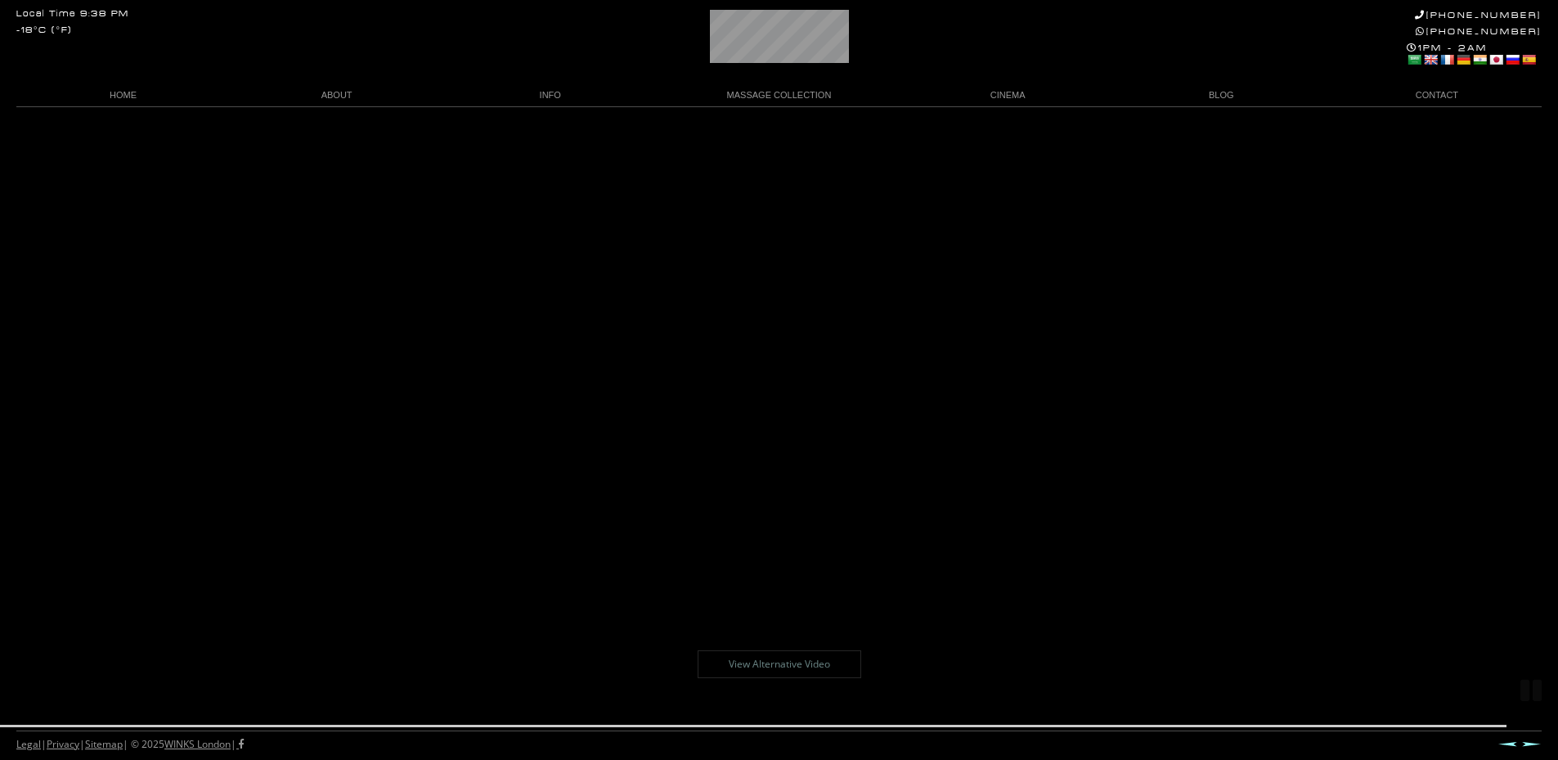
click at [792, 662] on link "View Alternative Video" at bounding box center [780, 664] width 164 height 28
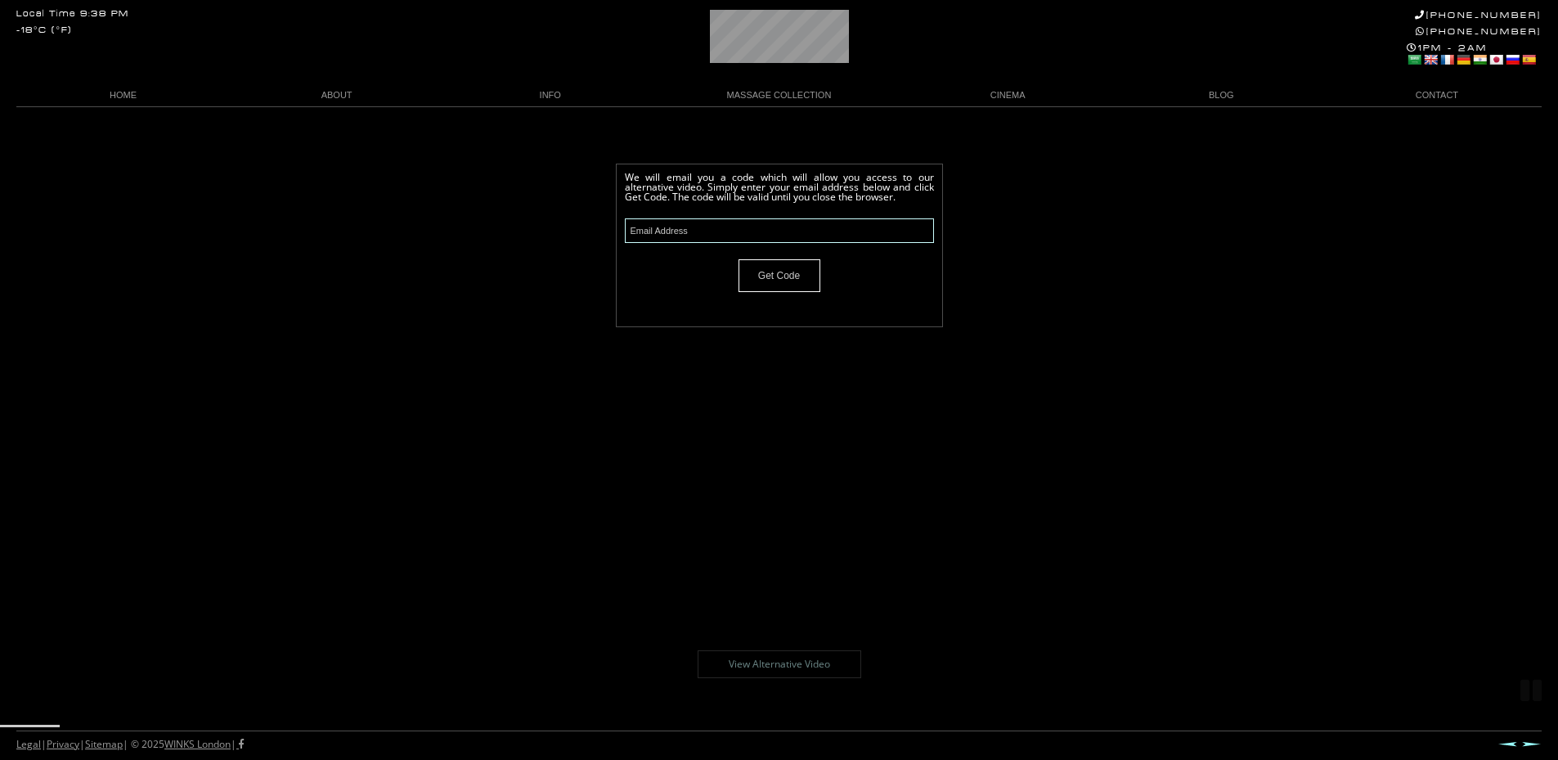
click at [736, 236] on input "text" at bounding box center [779, 230] width 309 height 25
paste input "[EMAIL_ADDRESS][DOMAIN_NAME]"
type input "[EMAIL_ADDRESS][DOMAIN_NAME]"
click at [783, 276] on input "Get Code" at bounding box center [779, 275] width 82 height 33
